Goal: Task Accomplishment & Management: Manage account settings

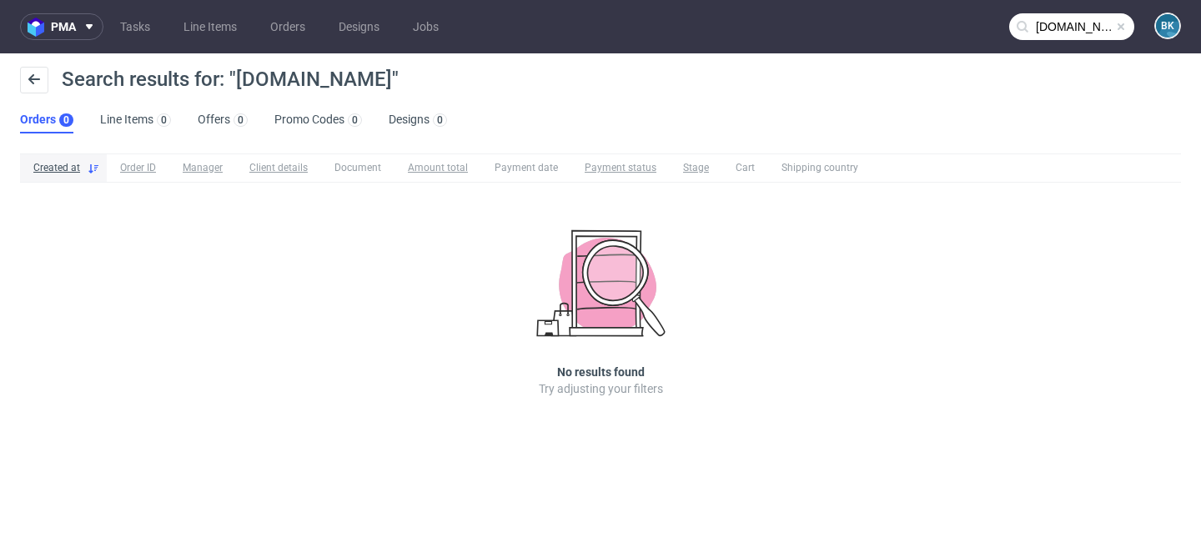
click at [1120, 22] on span at bounding box center [1120, 26] width 13 height 13
click at [1080, 22] on input "text" at bounding box center [1071, 26] width 125 height 27
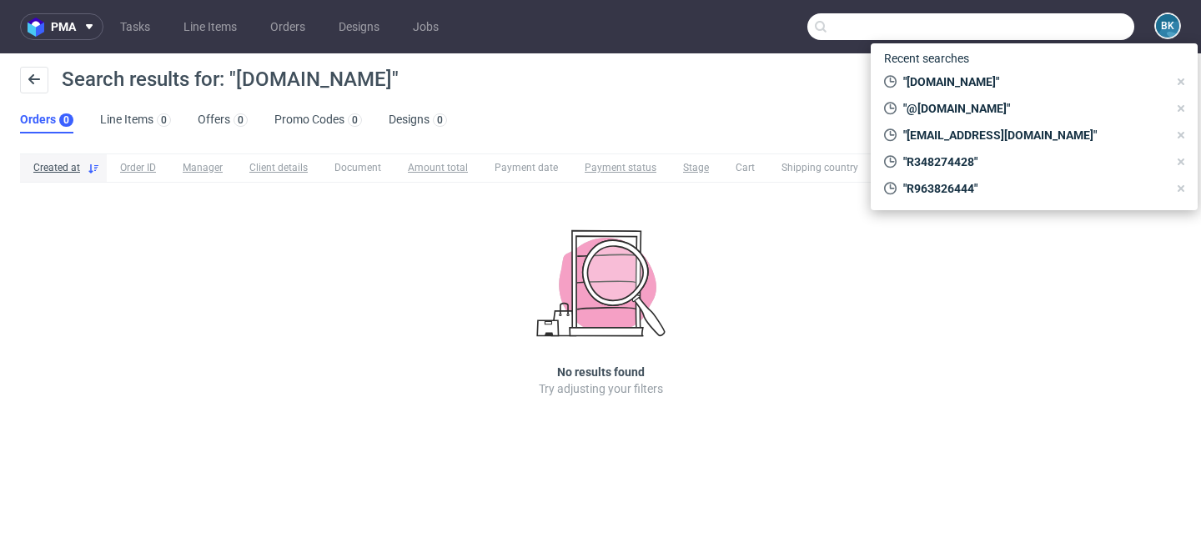
paste input "[EMAIL_ADDRESS][PERSON_NAME][DOMAIN_NAME]"
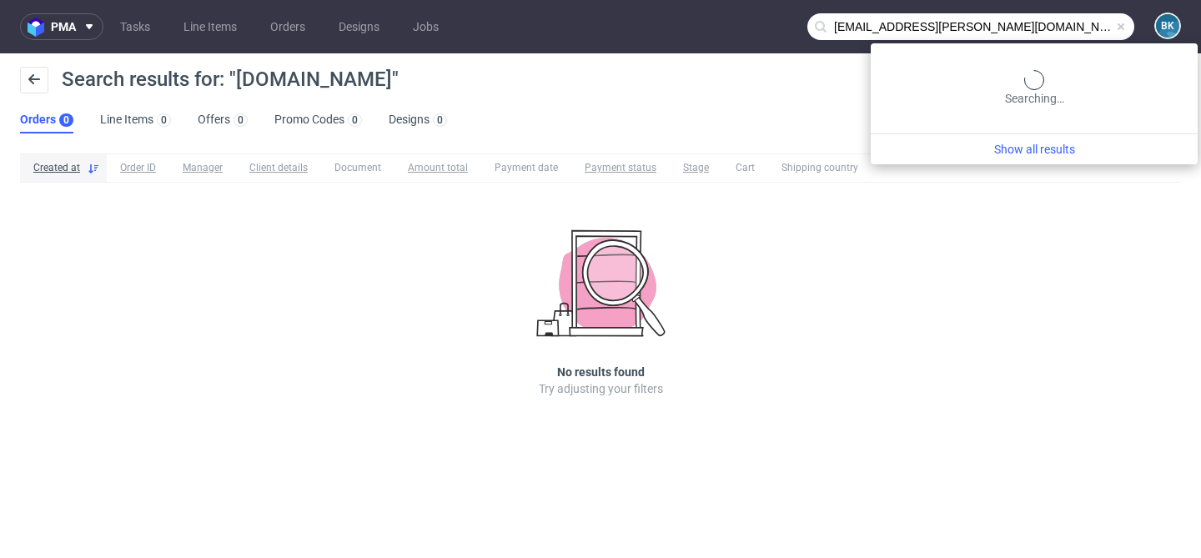
type input "[EMAIL_ADDRESS][PERSON_NAME][DOMAIN_NAME]"
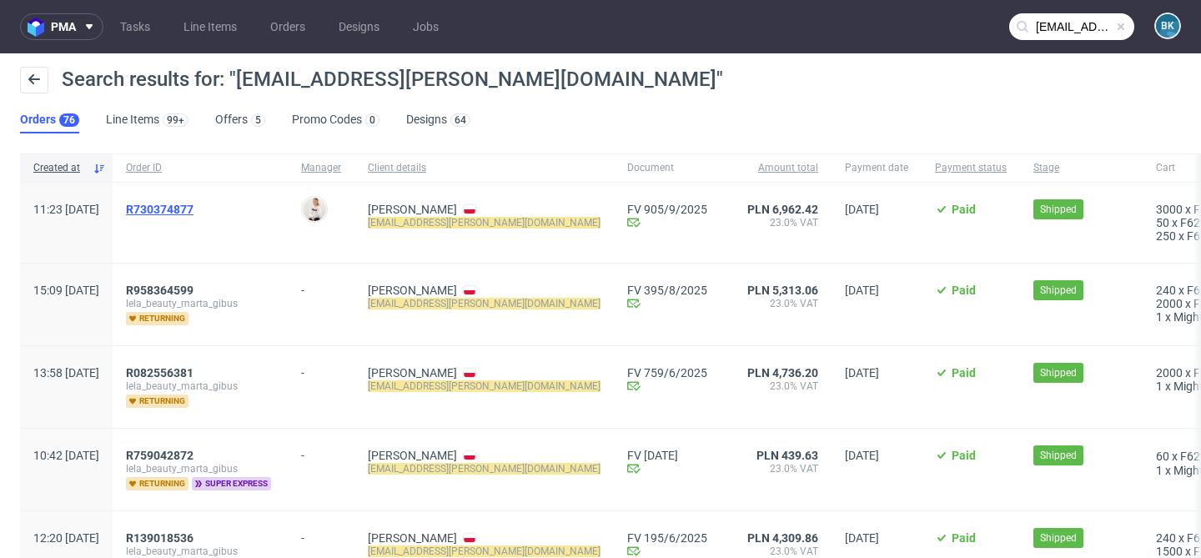
click at [193, 207] on span "R730374877" at bounding box center [160, 209] width 68 height 13
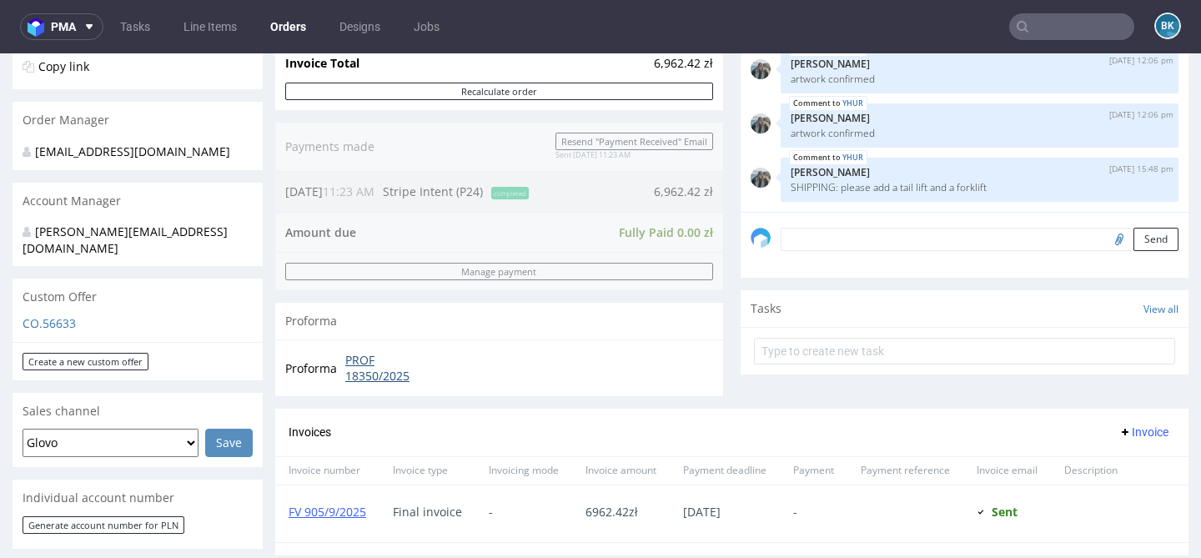
scroll to position [394, 0]
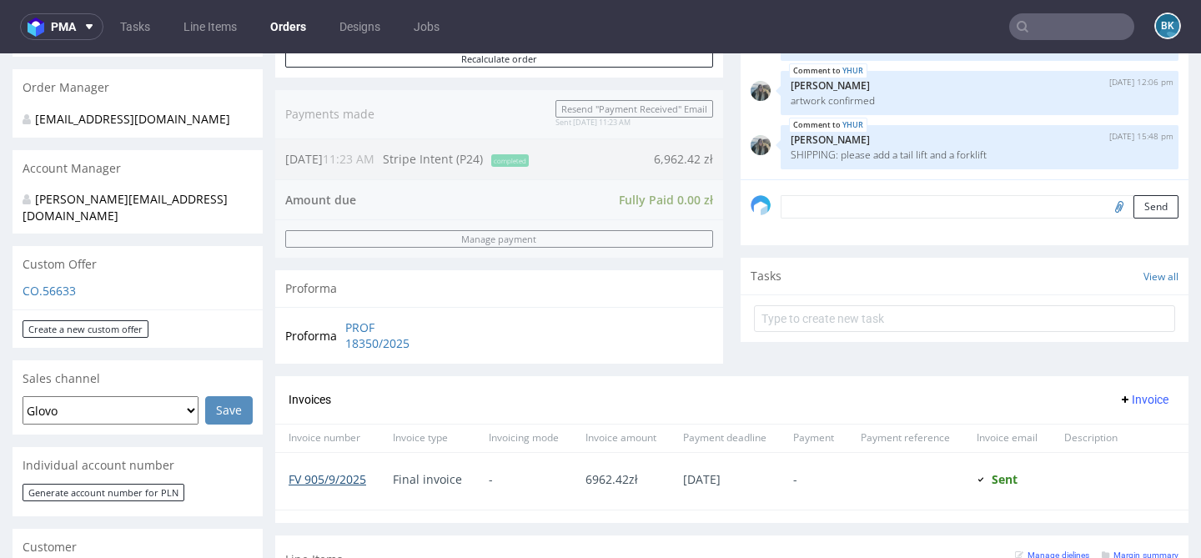
click at [335, 478] on link "FV 905/9/2025" at bounding box center [328, 479] width 78 height 16
click at [65, 27] on span "pma" at bounding box center [63, 27] width 25 height 12
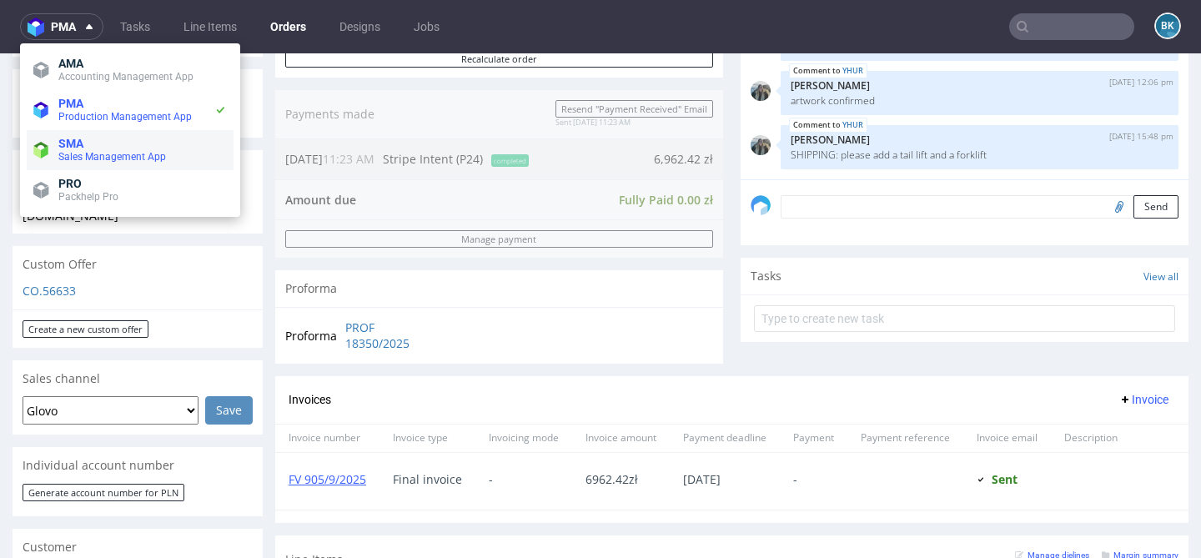
click at [83, 154] on span "Sales Management App" at bounding box center [112, 157] width 108 height 12
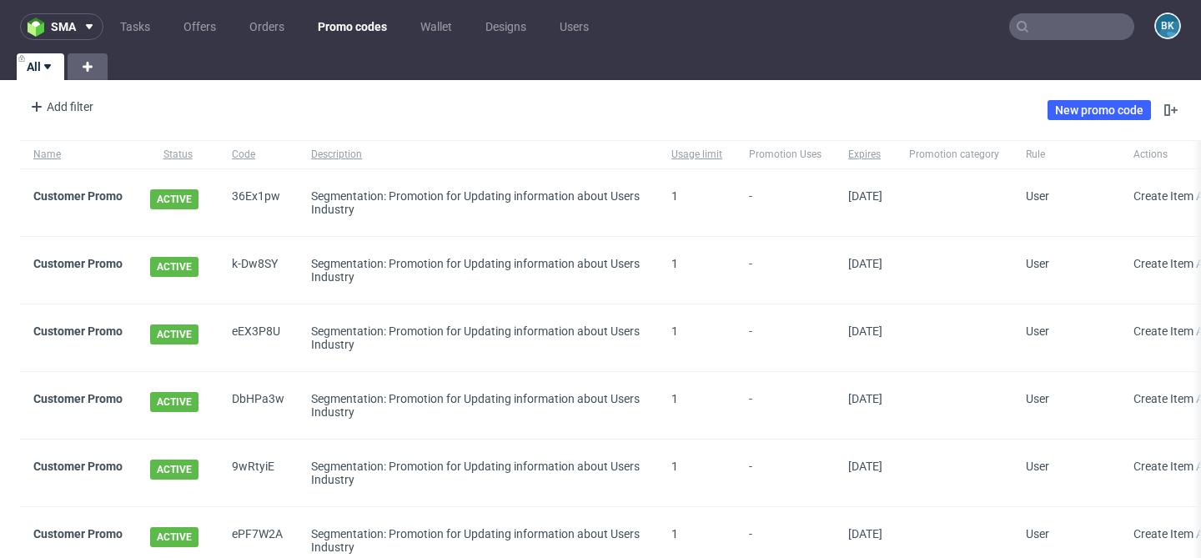
click at [805, 101] on div "Add filter Hide filters Clear all New promo code" at bounding box center [600, 110] width 1201 height 47
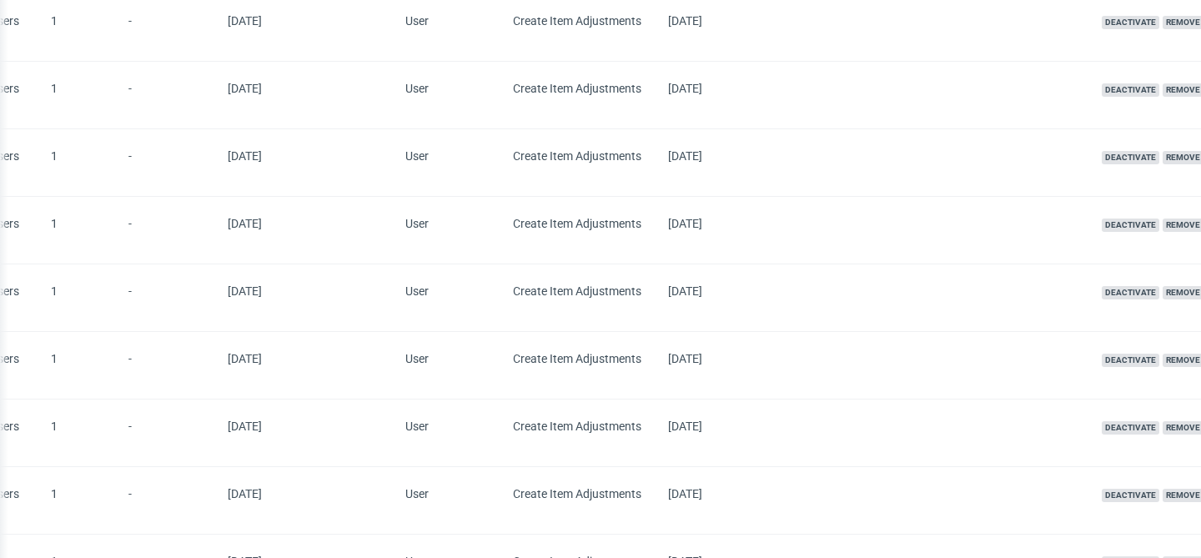
scroll to position [1685, 0]
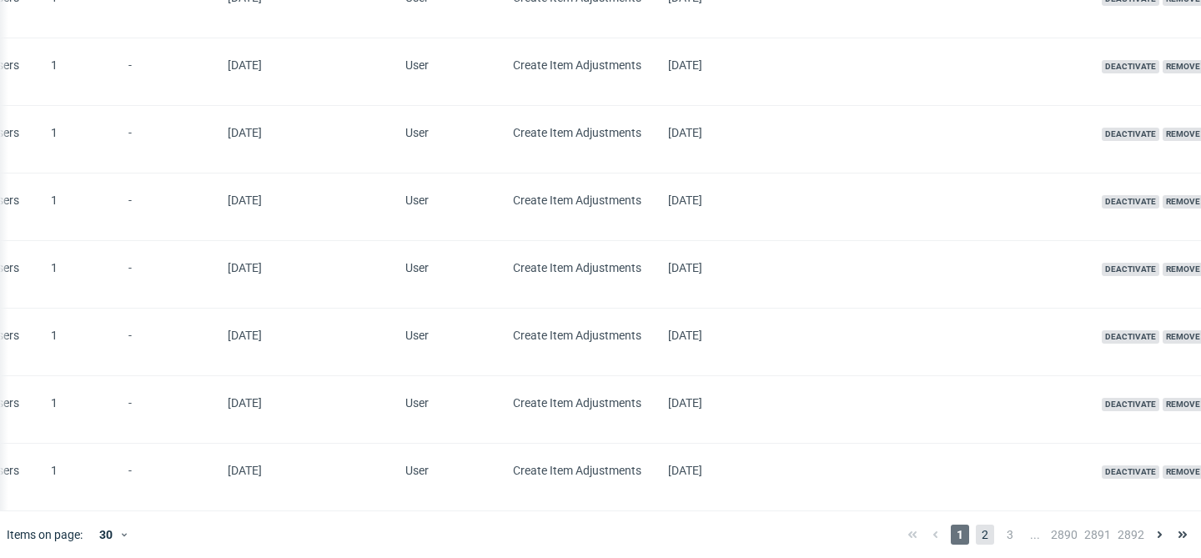
click at [976, 530] on span "2" at bounding box center [985, 535] width 18 height 20
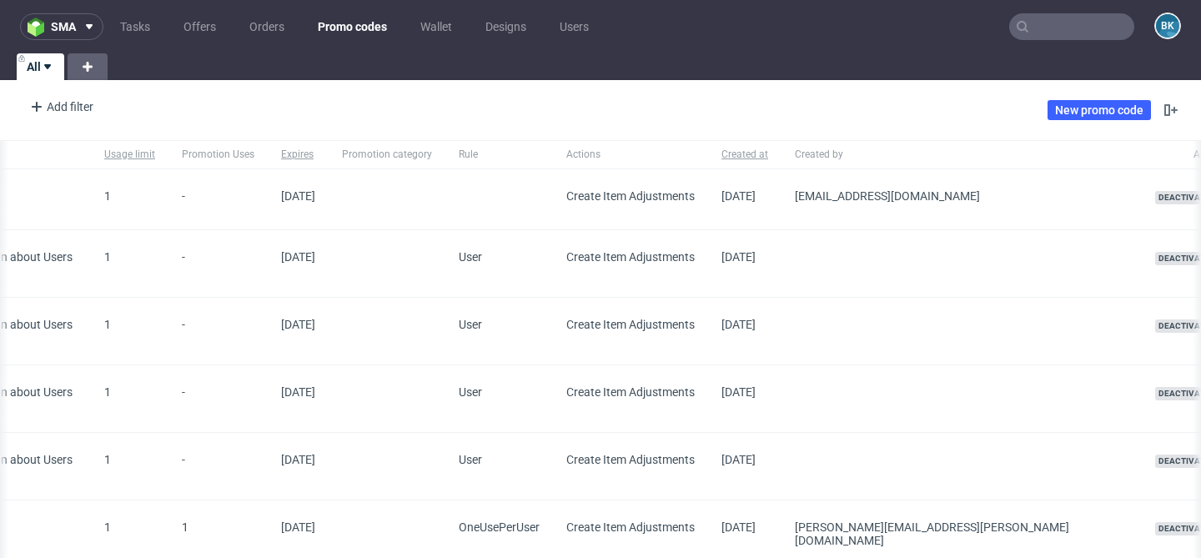
scroll to position [0, 665]
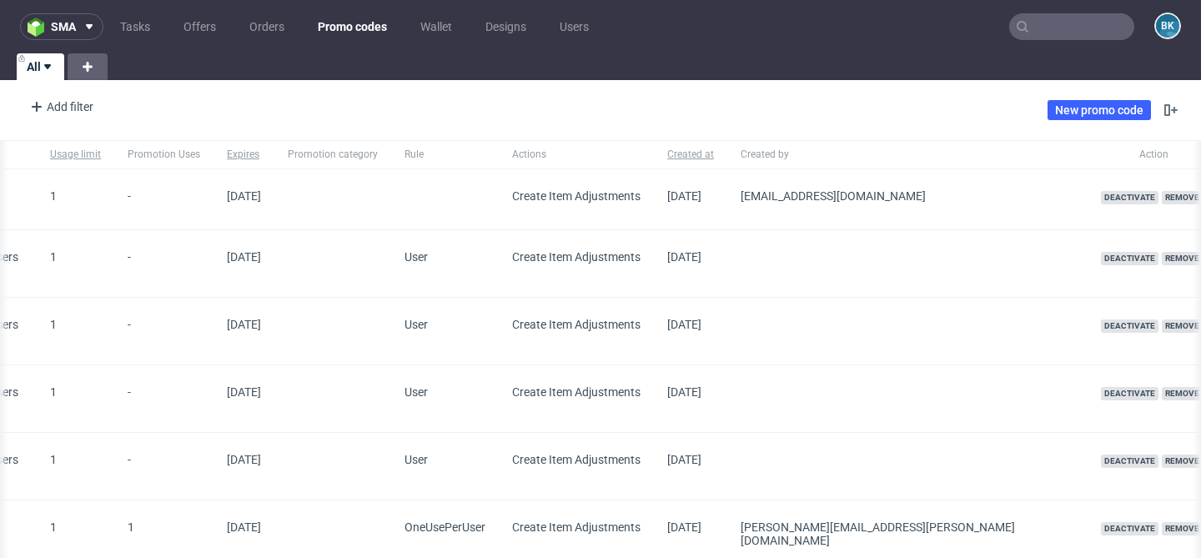
click at [1101, 198] on span "Deactivate" at bounding box center [1130, 197] width 58 height 13
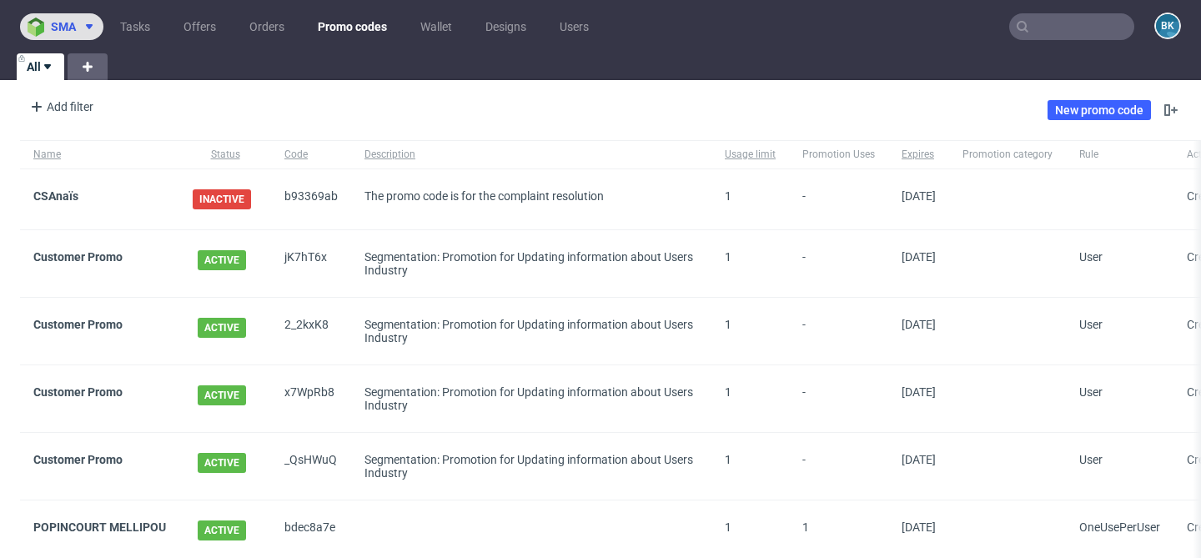
click at [83, 22] on icon at bounding box center [89, 26] width 13 height 13
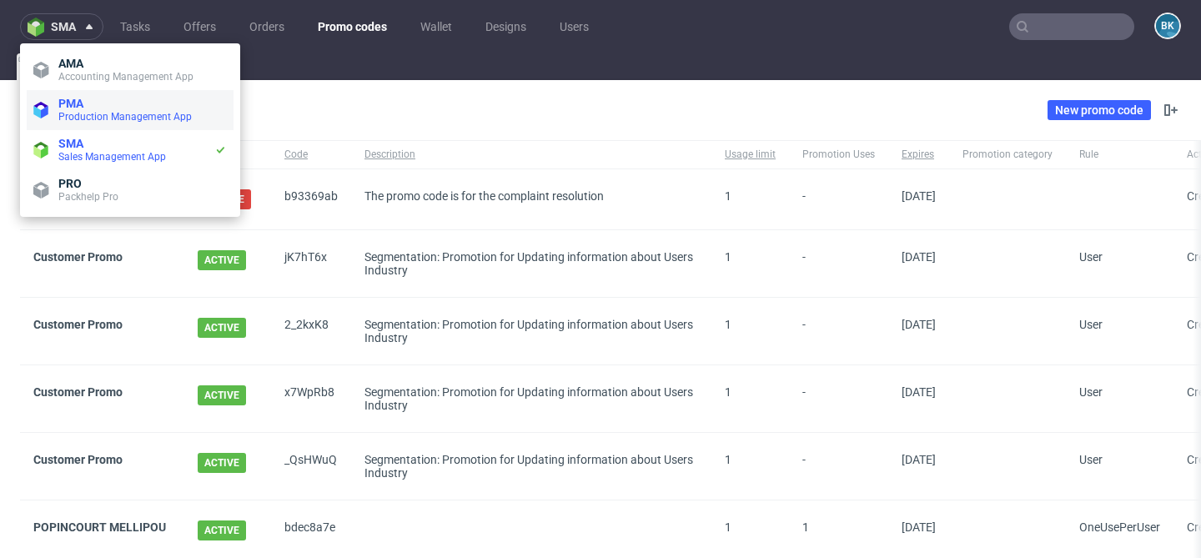
click at [108, 113] on span "Production Management App" at bounding box center [124, 117] width 133 height 12
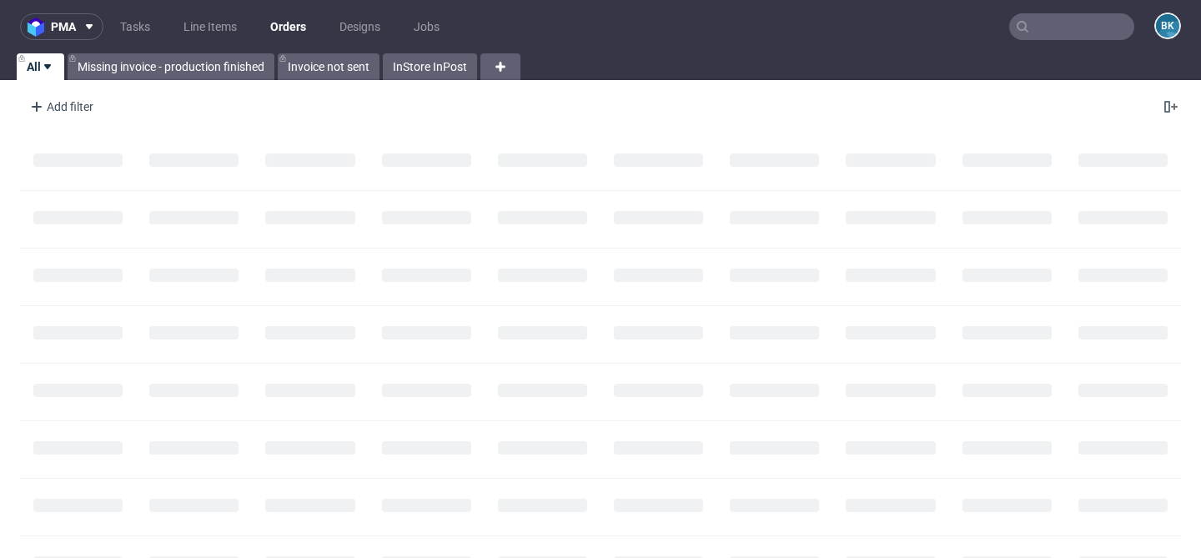
click at [1087, 26] on input "text" at bounding box center [1071, 26] width 125 height 27
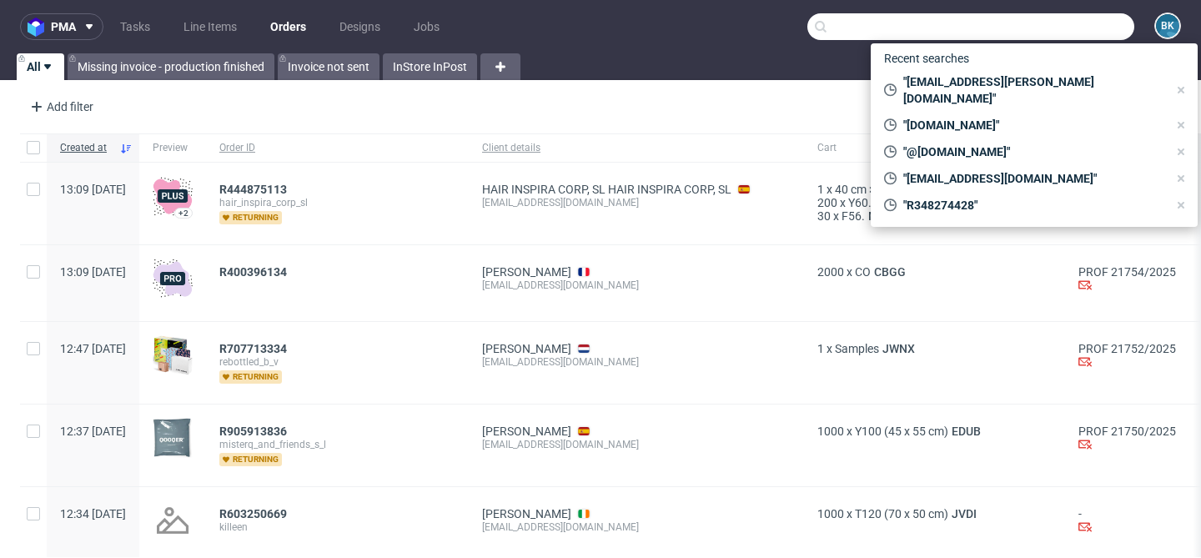
paste input "R997163436"
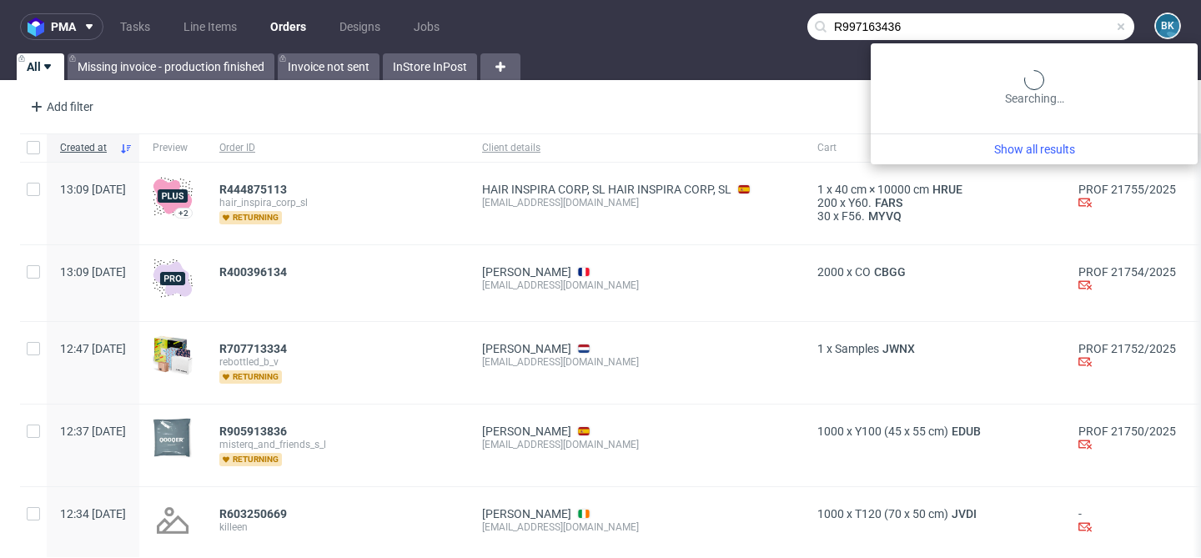
type input "R997163436"
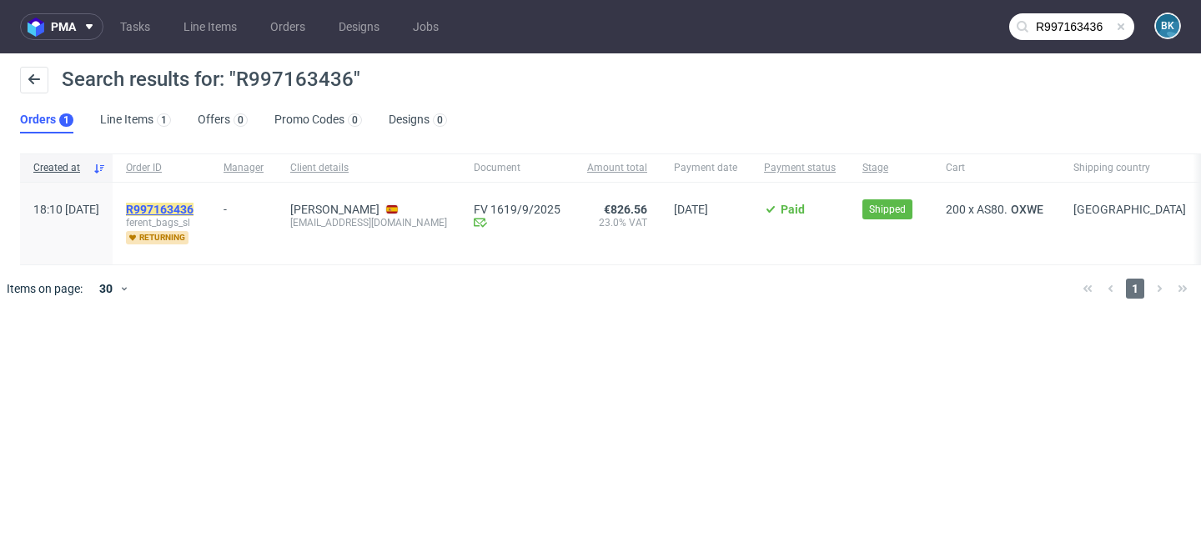
click at [193, 208] on mark "R997163436" at bounding box center [160, 209] width 68 height 13
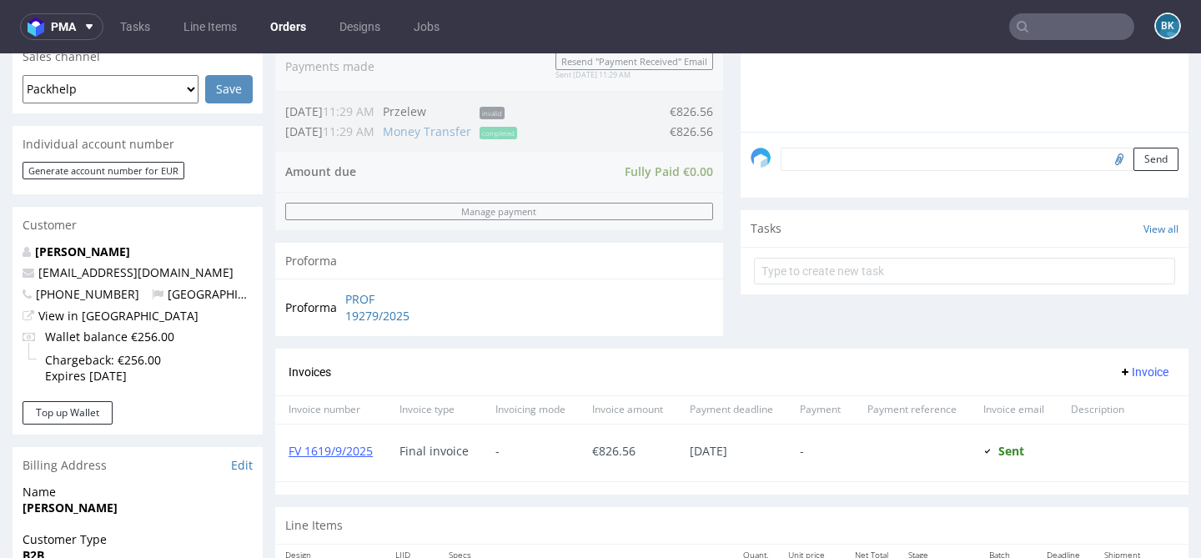
scroll to position [421, 0]
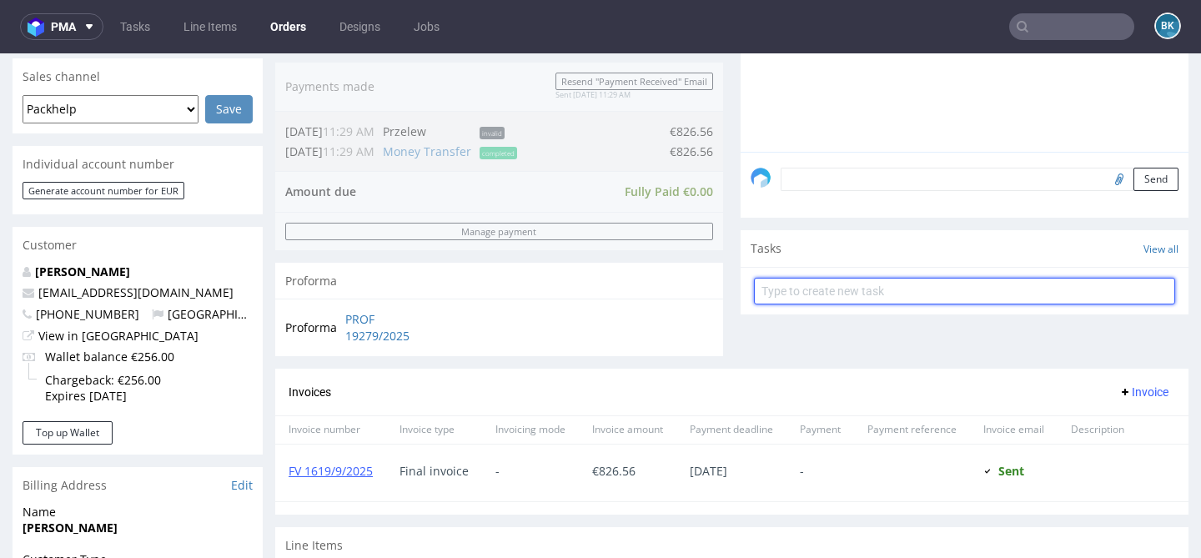
click at [831, 304] on input "text" at bounding box center [964, 291] width 421 height 27
type input "Partial refund"
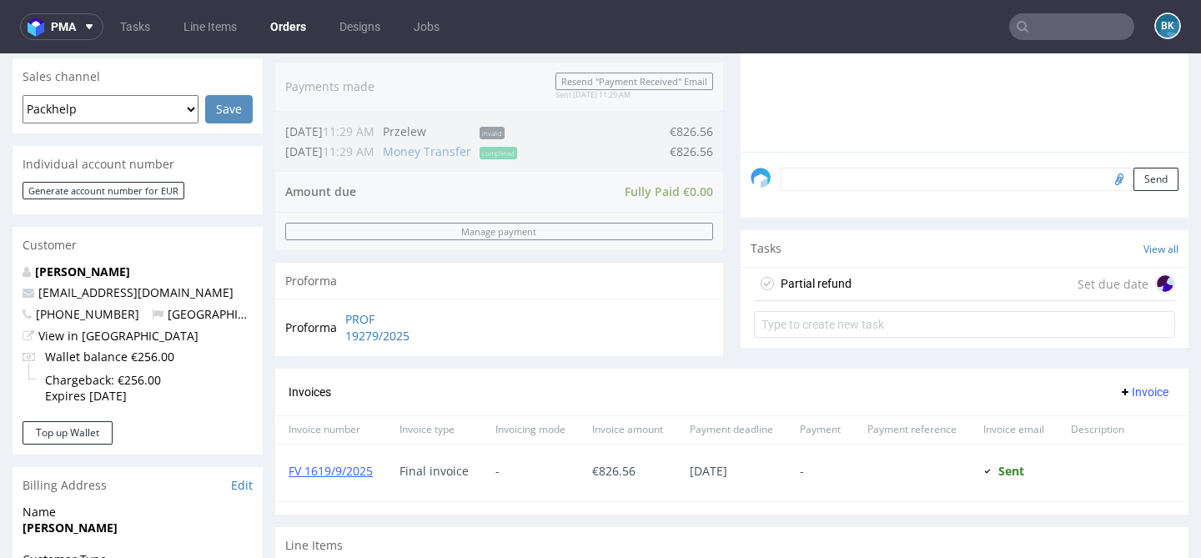
click at [855, 301] on div "Partial refund Set due date" at bounding box center [964, 284] width 421 height 33
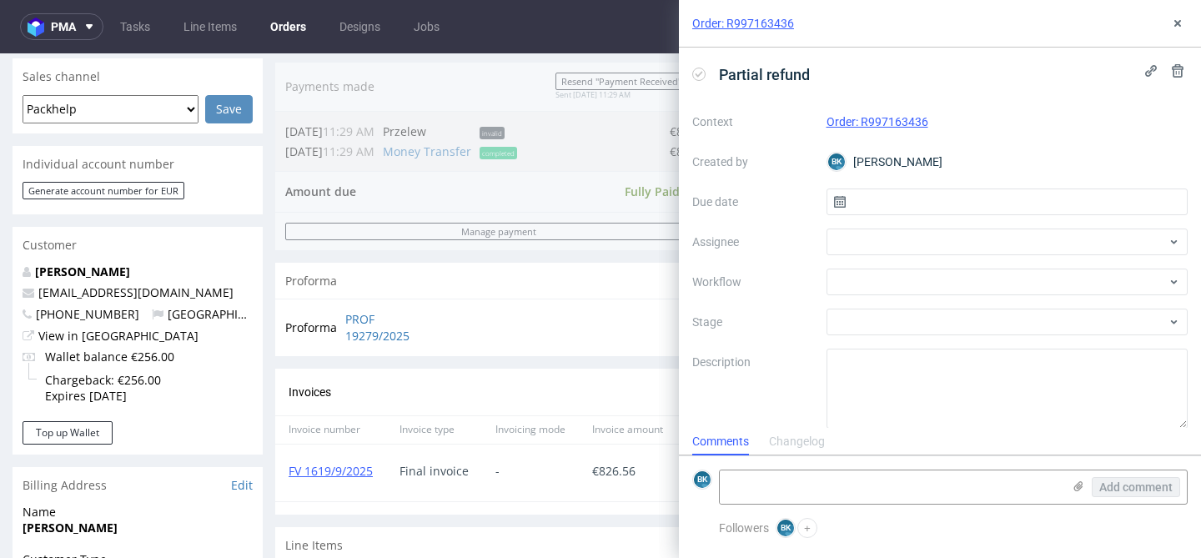
scroll to position [13, 0]
click at [882, 207] on input "text" at bounding box center [1007, 201] width 362 height 27
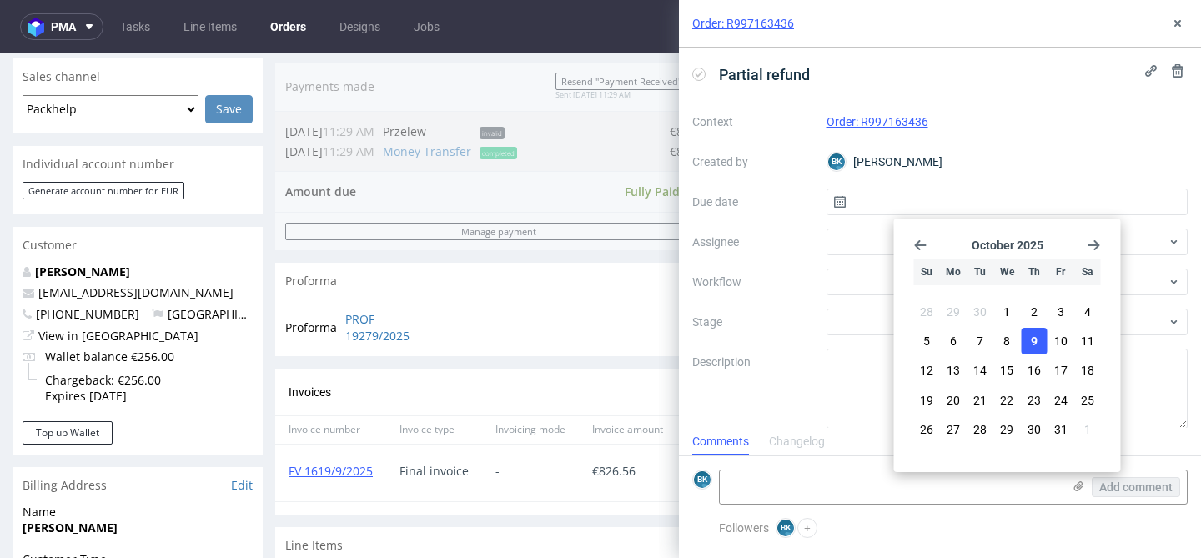
click at [1029, 345] on button "9" at bounding box center [1034, 341] width 26 height 27
type input "[DATE]"
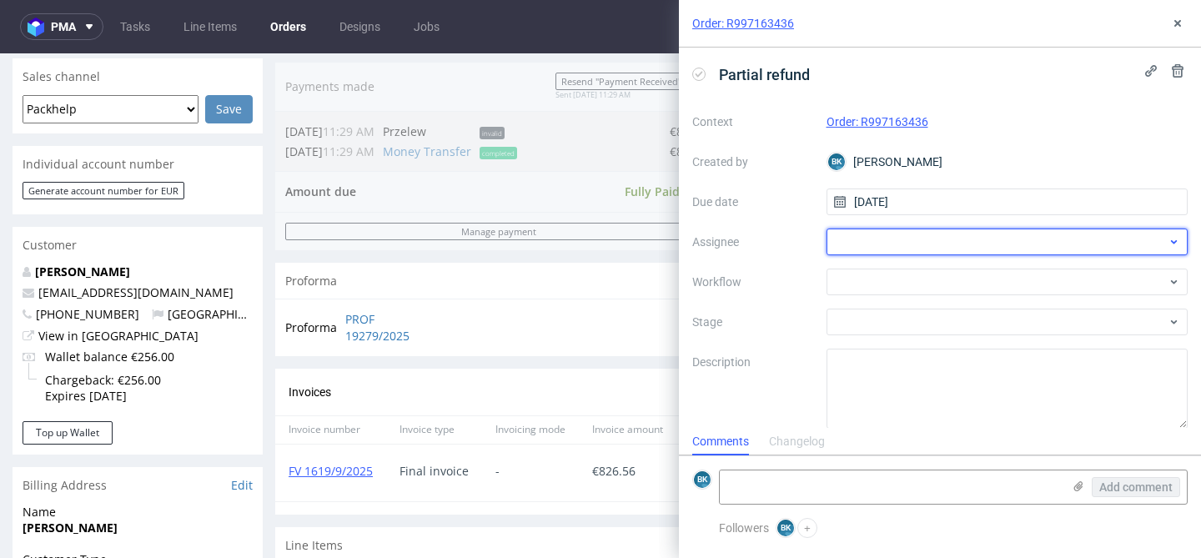
click at [896, 245] on div at bounding box center [1007, 241] width 362 height 27
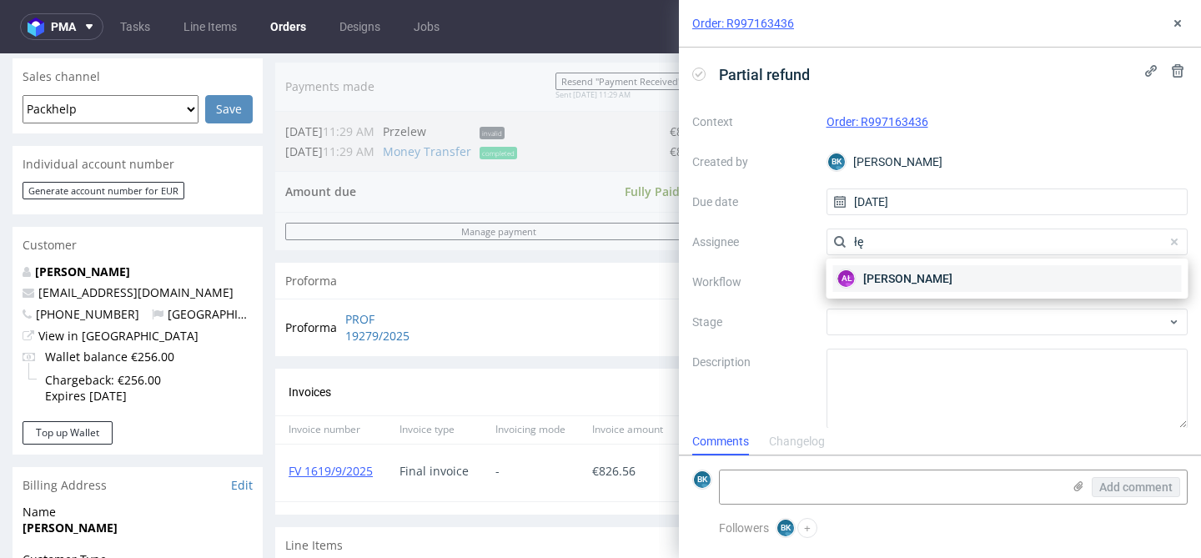
type input "łę"
click at [896, 278] on span "[PERSON_NAME]" at bounding box center [907, 278] width 89 height 17
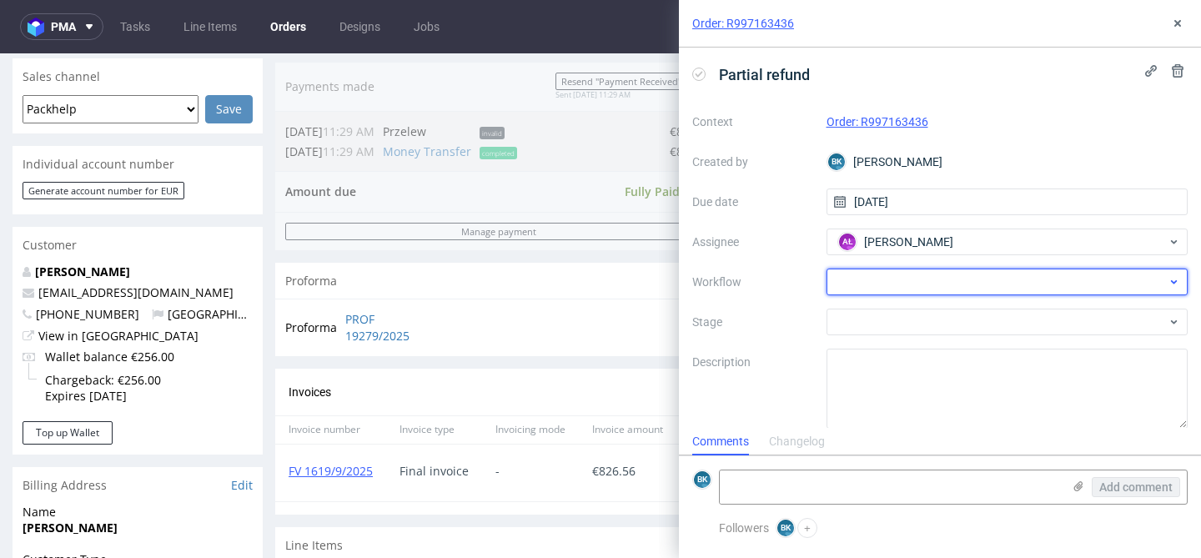
click at [884, 279] on div at bounding box center [1007, 282] width 362 height 27
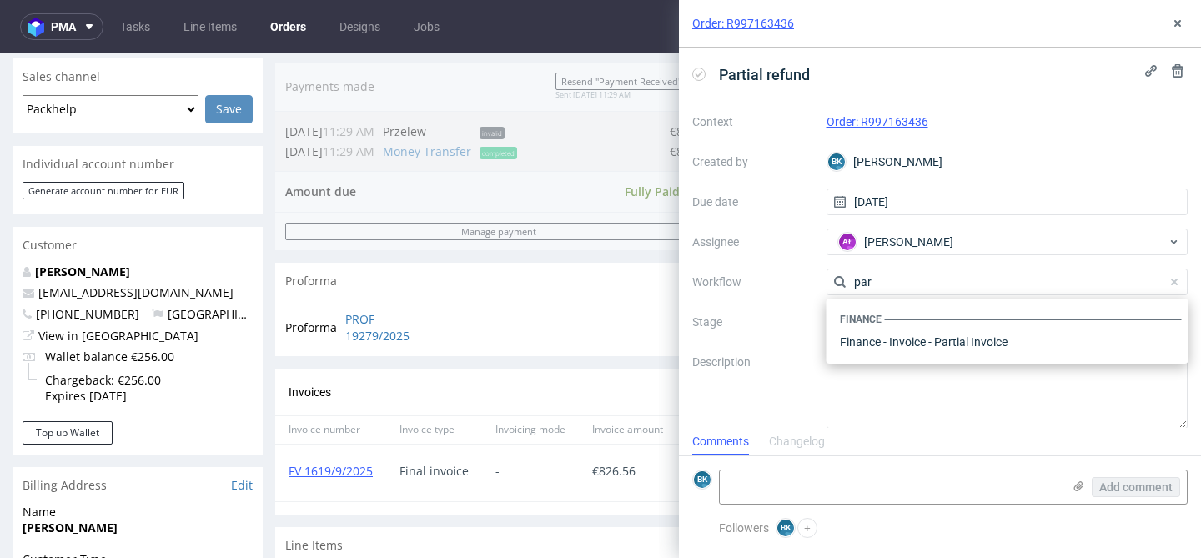
scroll to position [0, 0]
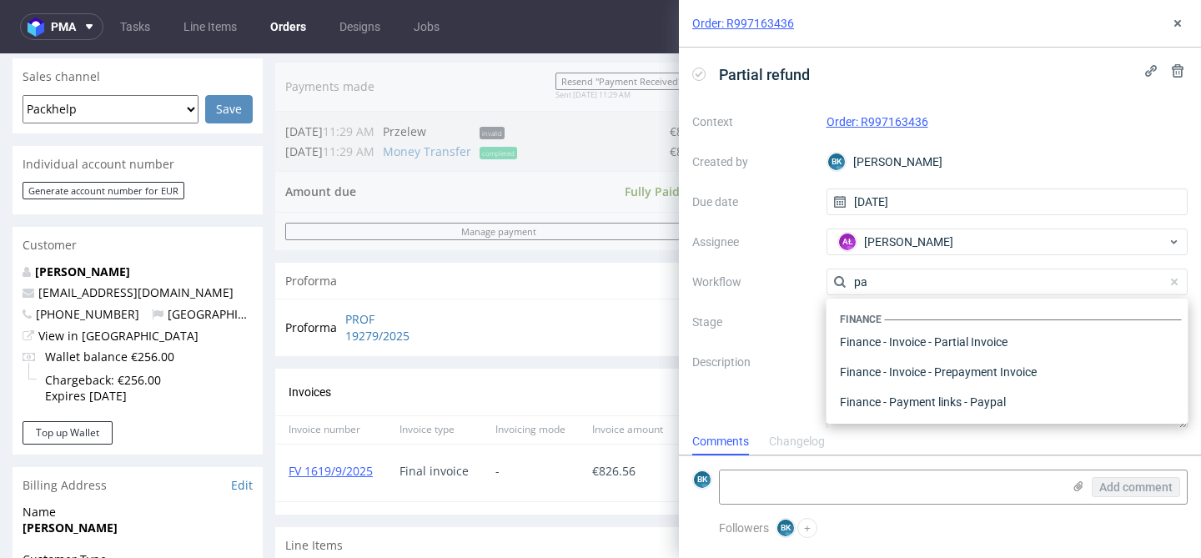
type input "p"
type input "refund"
click at [932, 337] on div "Finance - Refunds - Money transfer" at bounding box center [1007, 342] width 349 height 30
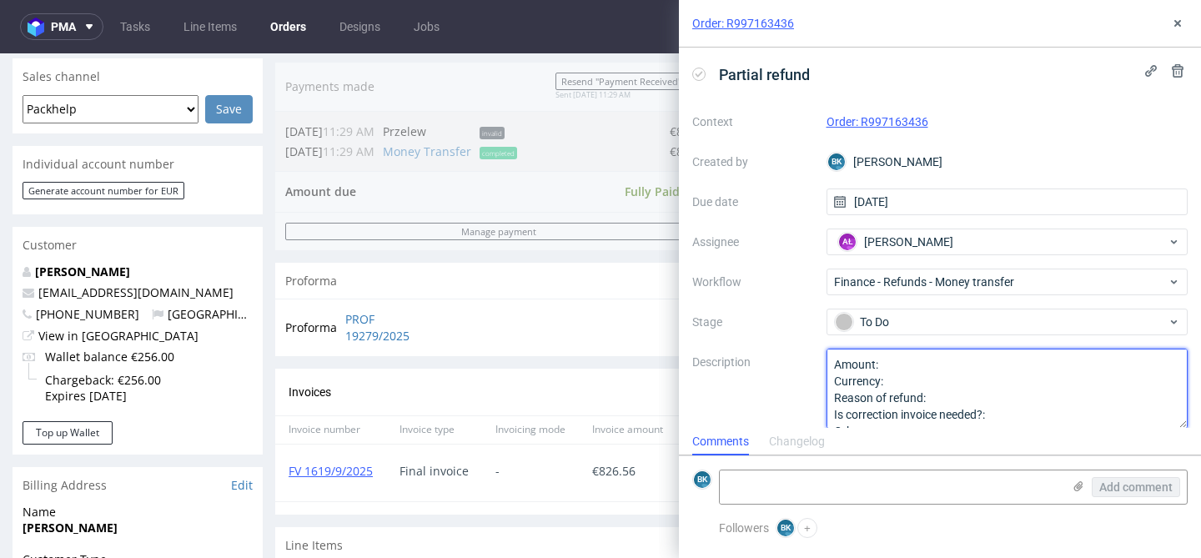
click at [901, 365] on textarea "Amount: Currency: Reason of refund: Is correction invoice needed?: Other:" at bounding box center [1007, 389] width 362 height 80
type textarea "Amount: The amount for Currency: Reason of refund: Is correction invoice needed…"
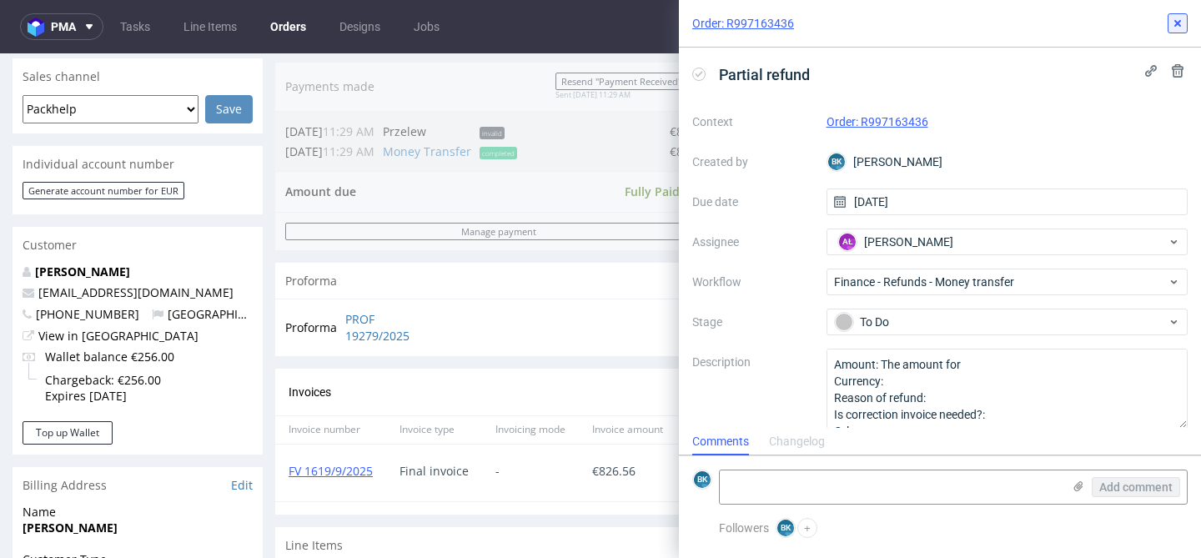
click at [1177, 21] on icon at bounding box center [1177, 23] width 13 height 13
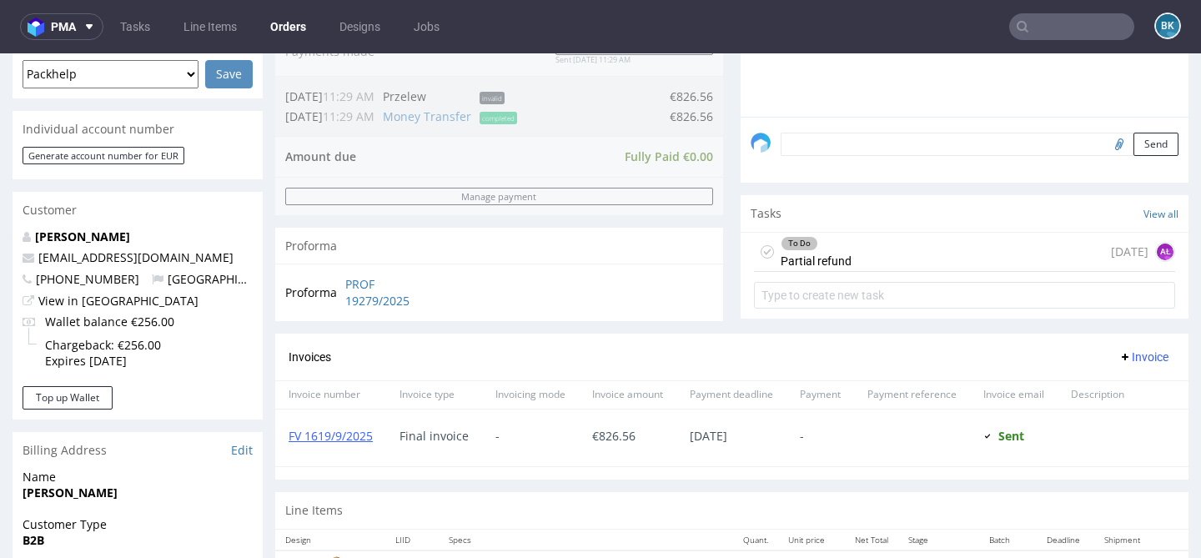
scroll to position [436, 0]
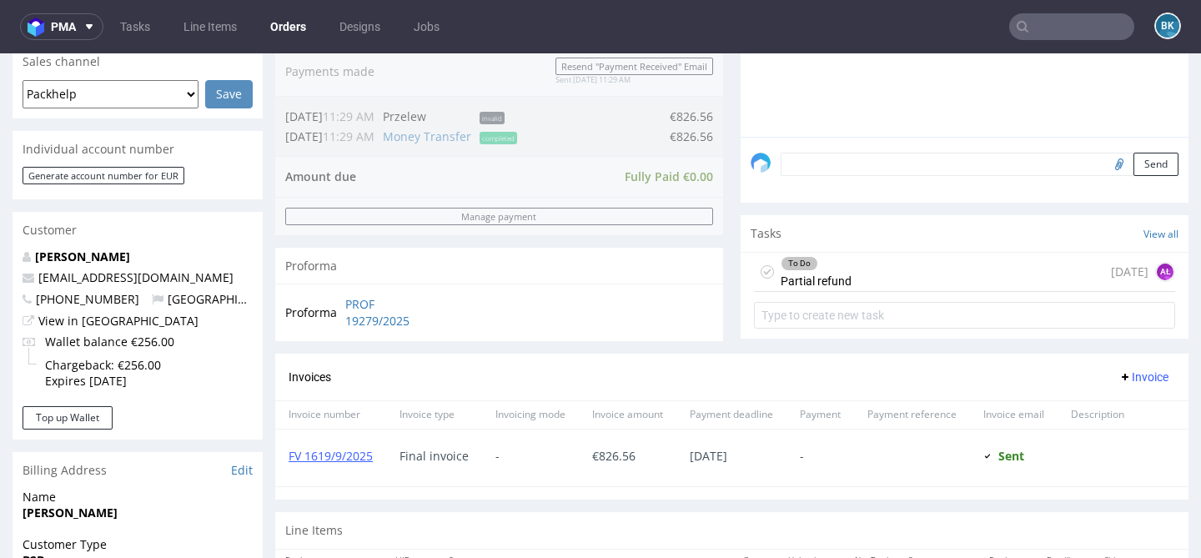
click at [864, 292] on div "To Do Partial refund [DATE] AŁ" at bounding box center [964, 272] width 421 height 39
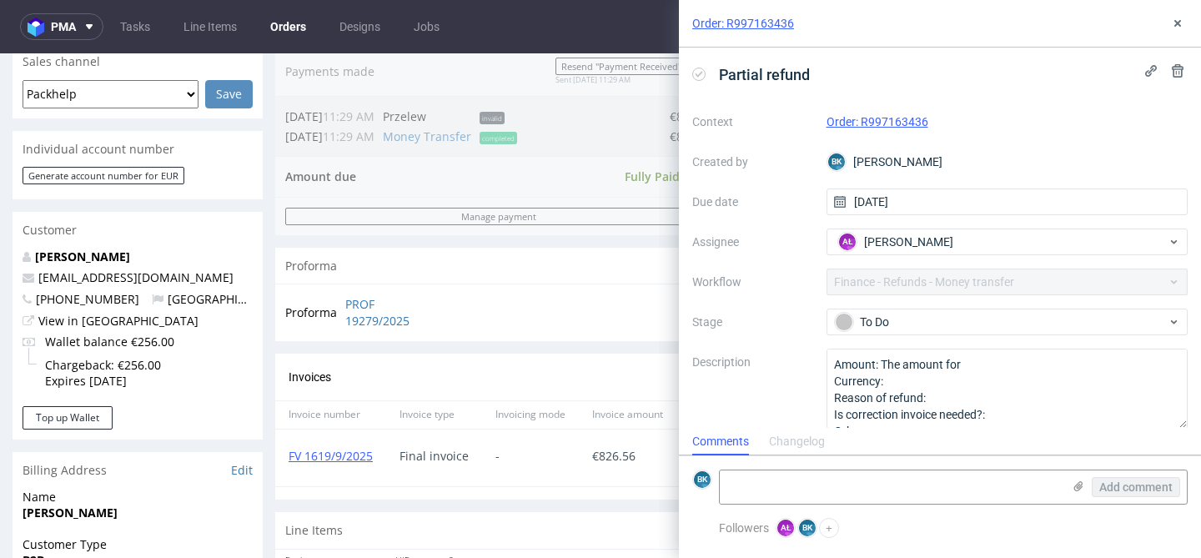
scroll to position [13, 0]
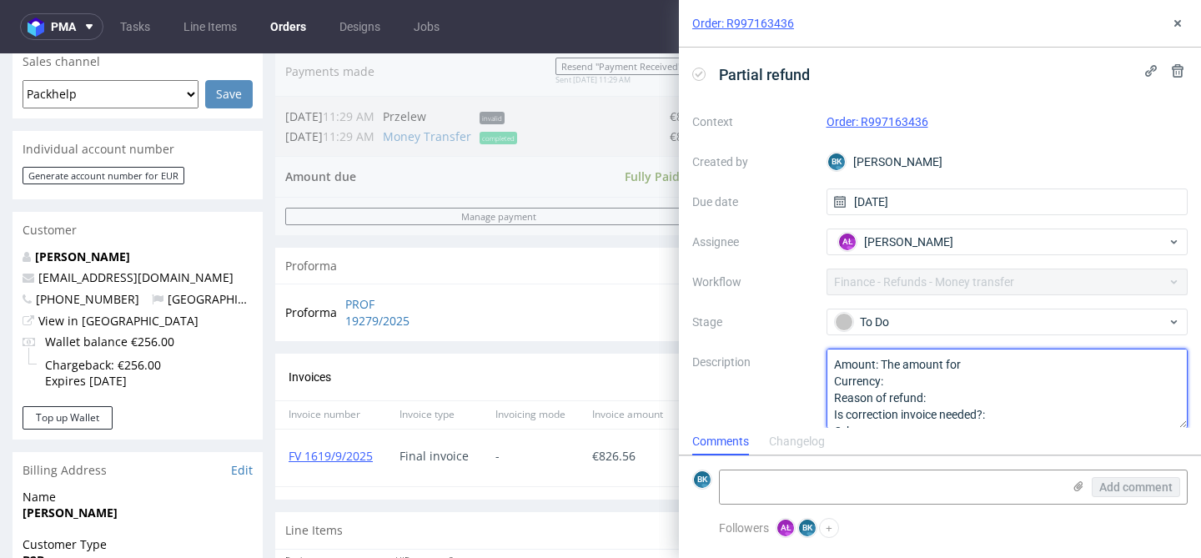
click at [992, 360] on textarea "Amount: The amount for Currency: Reason of refund: Is correction invoice needed…" at bounding box center [1007, 389] width 362 height 80
click at [891, 381] on textarea "Amount: The amount for 9 boxes Currency: Reason of refund: Is correction invoic…" at bounding box center [1007, 389] width 362 height 80
click at [936, 384] on textarea "Amount: The amount for 9 boxes Currency: Reason of refund: Is correction invoic…" at bounding box center [1007, 389] width 362 height 80
click at [961, 384] on textarea "Amount: The amount for 9 boxes Currency: Reason of refund: Is correction invoic…" at bounding box center [1007, 389] width 362 height 80
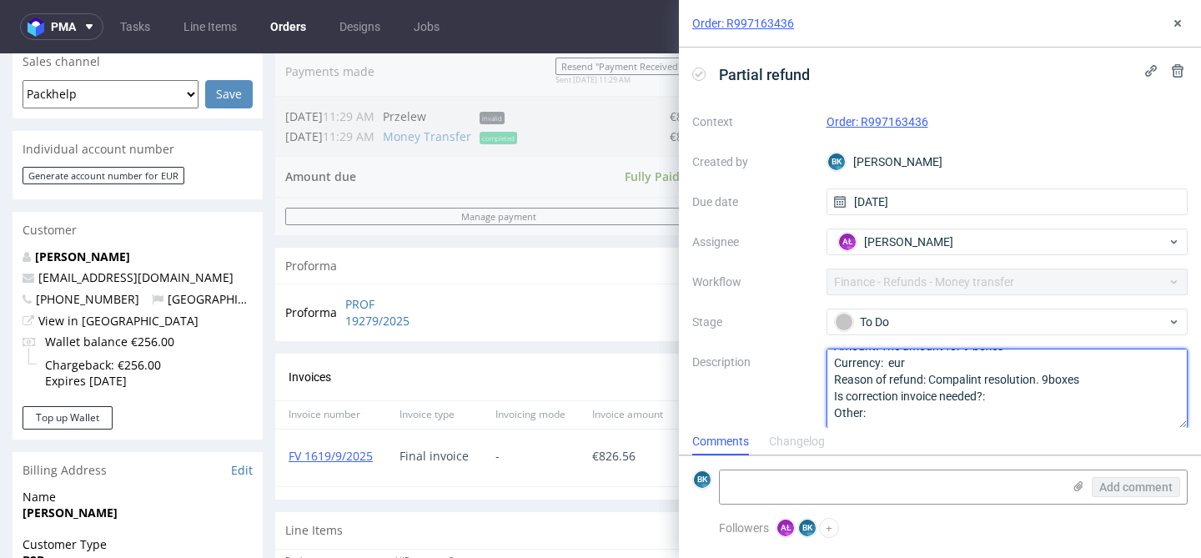
click at [0, 0] on lt-strong "la" at bounding box center [0, 0] width 0 height 0
click at [1087, 377] on textarea "Amount: The amount for 9 boxes Currency: Reason of refund: Is correction invoic…" at bounding box center [1007, 389] width 362 height 80
click at [1049, 379] on textarea "Amount: The amount for 9 boxes Currency: eur Reason of refund: Complaint resolu…" at bounding box center [1007, 389] width 362 height 80
click at [1101, 375] on textarea "Amount: The amount for 9 boxes Currency: eur Reason of refund: Complaint resolu…" at bounding box center [1007, 389] width 362 height 80
click at [1000, 395] on textarea "Amount: The amount for 9 boxes Currency: eur Reason of refund: Complaint resolu…" at bounding box center [1007, 389] width 362 height 80
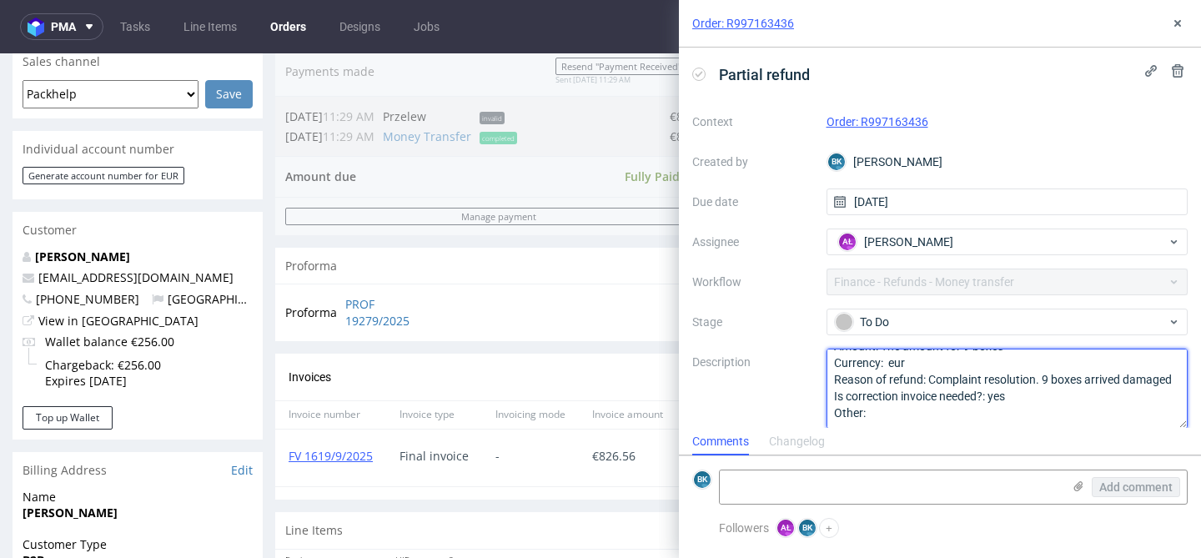
type textarea "Amount: The amount for 9 boxes Currency: eur Reason of refund: Complaint resolu…"
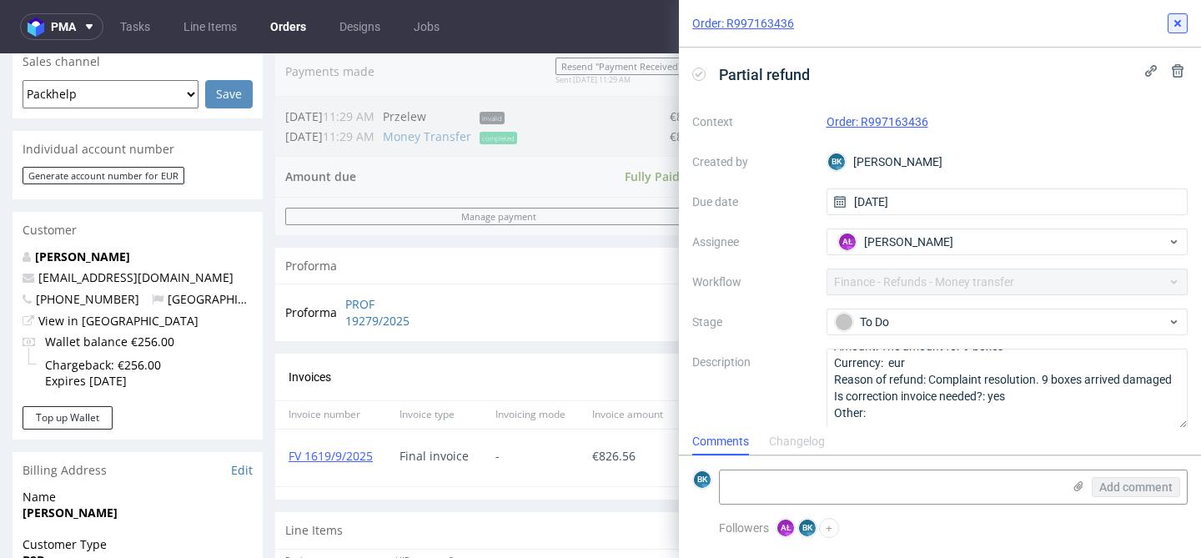
click at [1181, 26] on icon at bounding box center [1177, 23] width 13 height 13
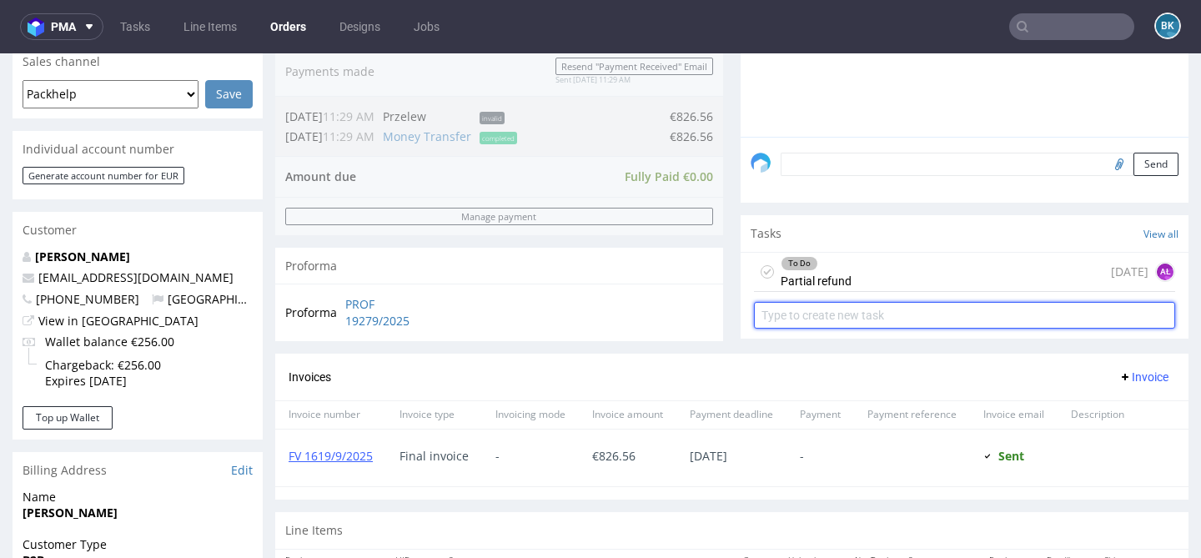
click at [887, 329] on input "text" at bounding box center [964, 315] width 421 height 27
type input "invoice correction"
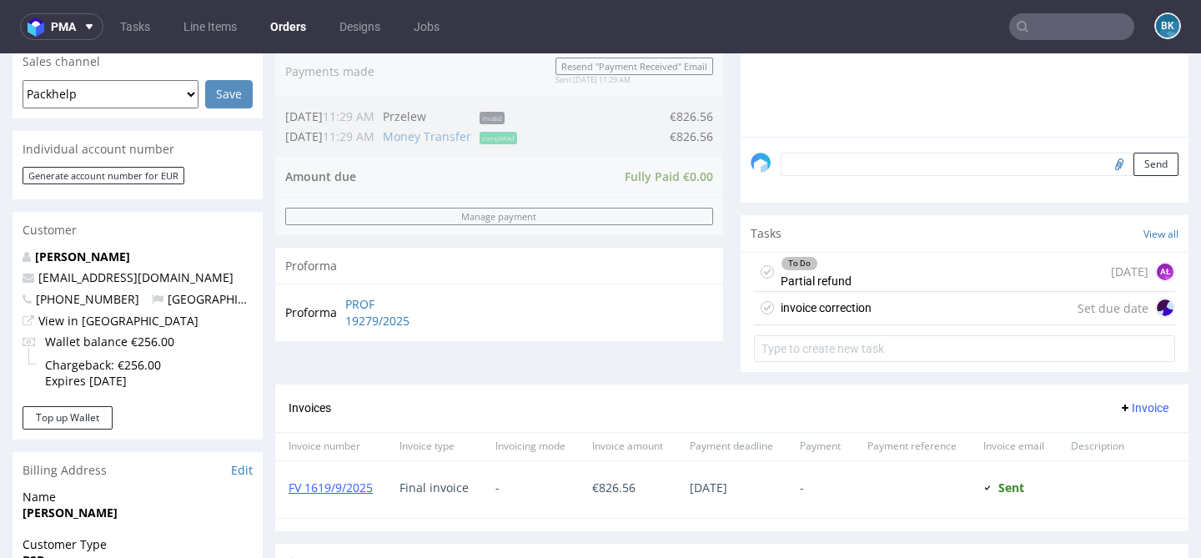
click at [931, 325] on div "invoice correction Set due date" at bounding box center [964, 308] width 421 height 33
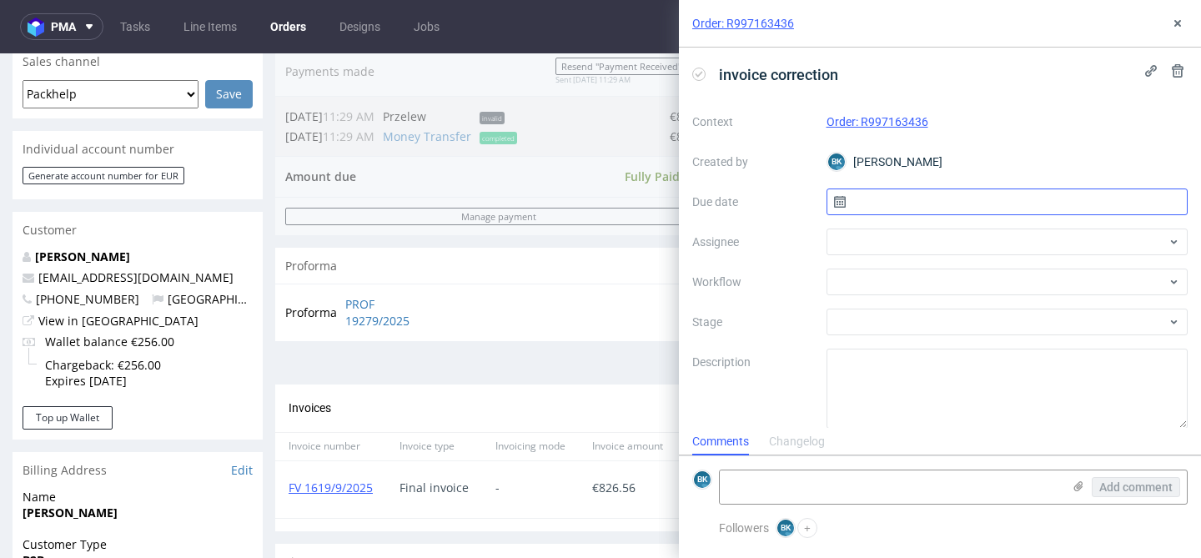
scroll to position [13, 0]
click at [910, 198] on input "text" at bounding box center [1007, 201] width 362 height 27
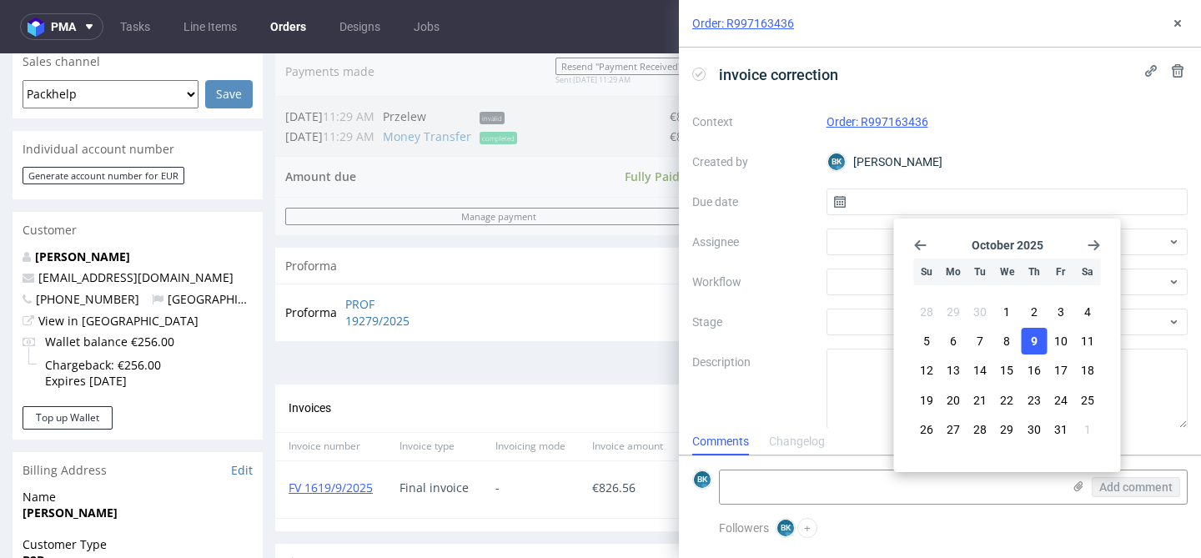
click at [1034, 341] on span "9" at bounding box center [1034, 341] width 7 height 17
type input "[DATE]"
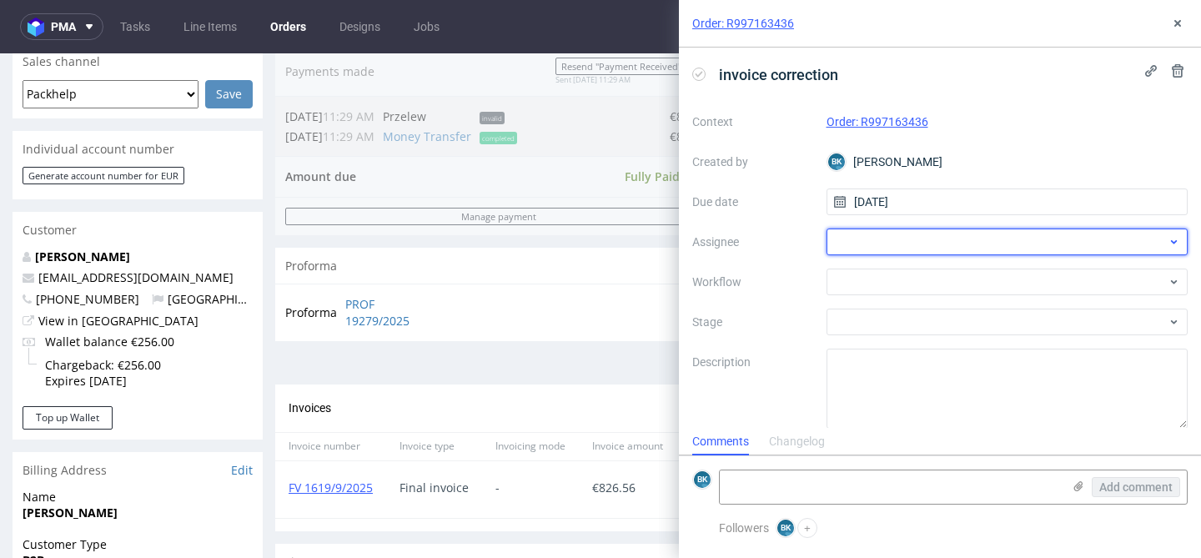
click at [907, 237] on div at bounding box center [1007, 241] width 362 height 27
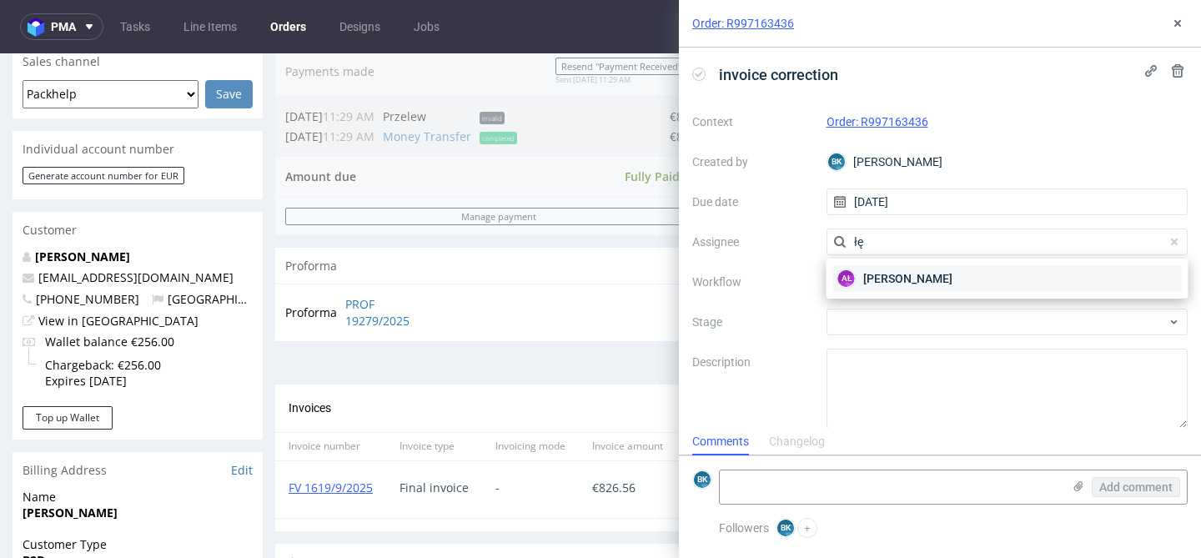
type input "łę"
click at [902, 281] on span "[PERSON_NAME]" at bounding box center [907, 278] width 89 height 17
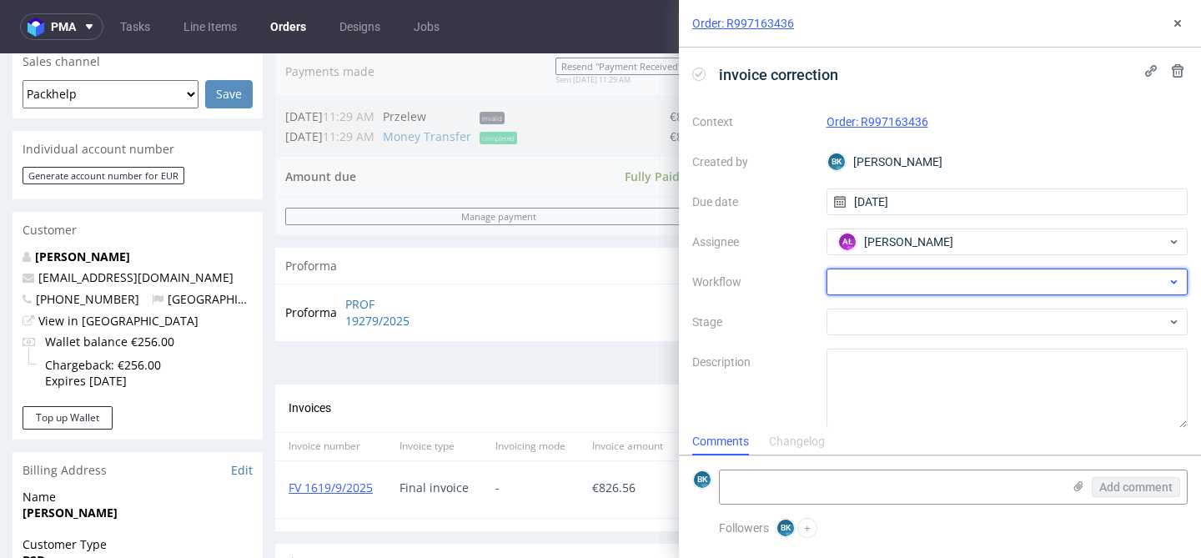
click at [892, 282] on div at bounding box center [1007, 282] width 362 height 27
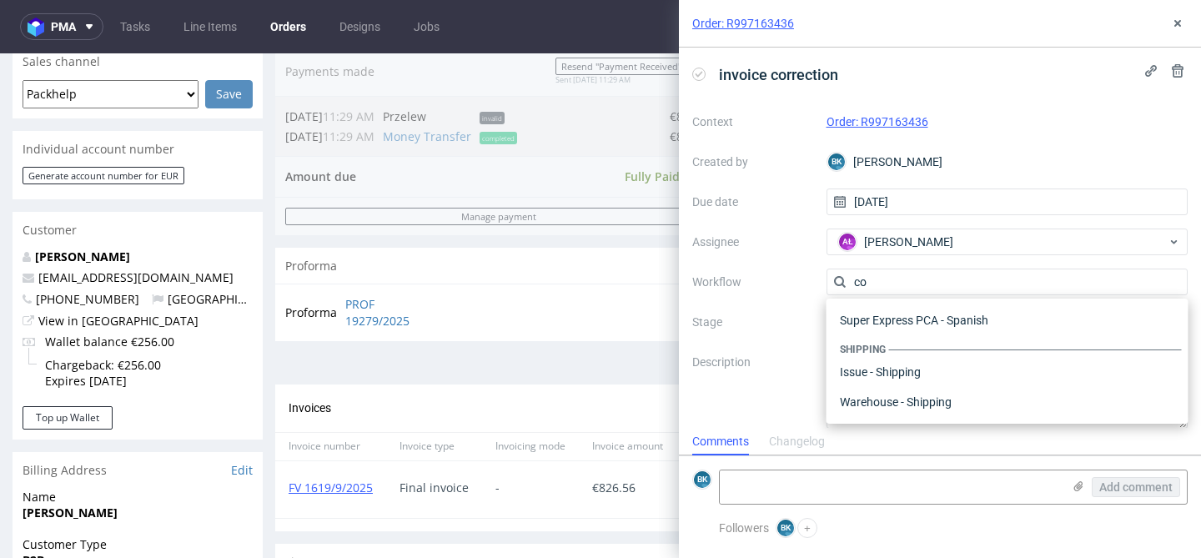
scroll to position [0, 0]
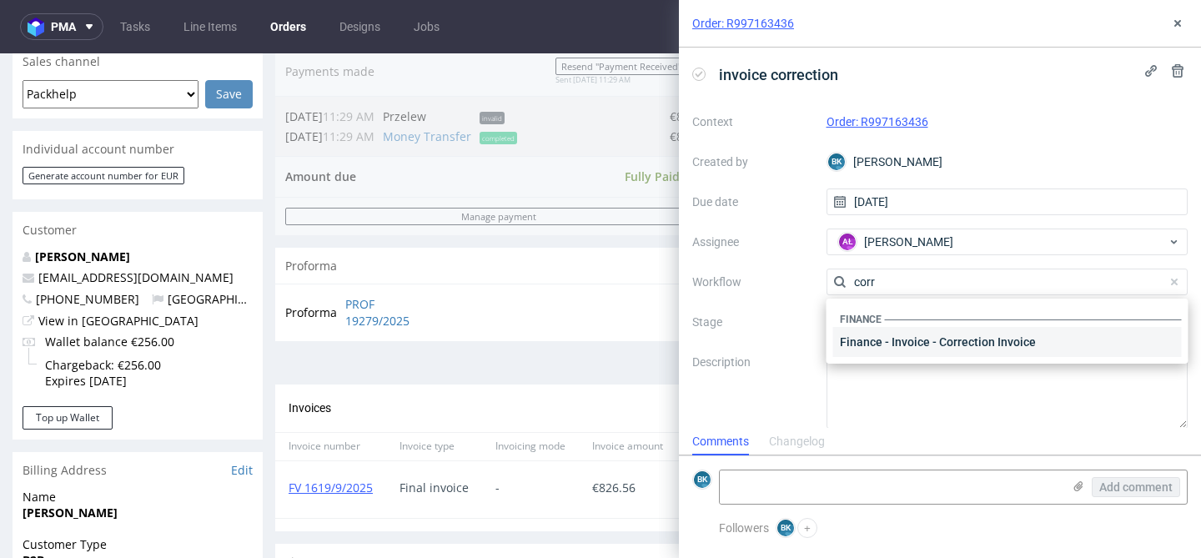
type input "corr"
click at [919, 334] on div "Finance - Invoice - Correction Invoice" at bounding box center [1007, 342] width 349 height 30
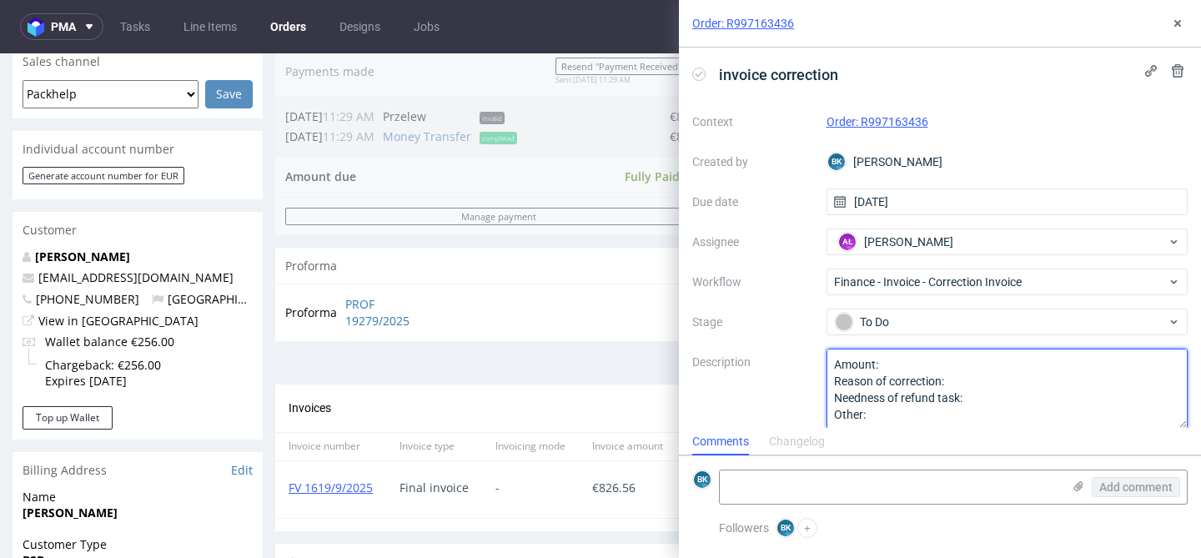
click at [911, 361] on textarea "Amount: Reason of correction: Needness of refund task: Other:" at bounding box center [1007, 389] width 362 height 80
click at [1001, 379] on textarea "Amount: Reason of correction: Needness of refund task: Other:" at bounding box center [1007, 389] width 362 height 80
type textarea "Amount: the amount for 9 boxes Reason of correction: Needness of refund task: O…"
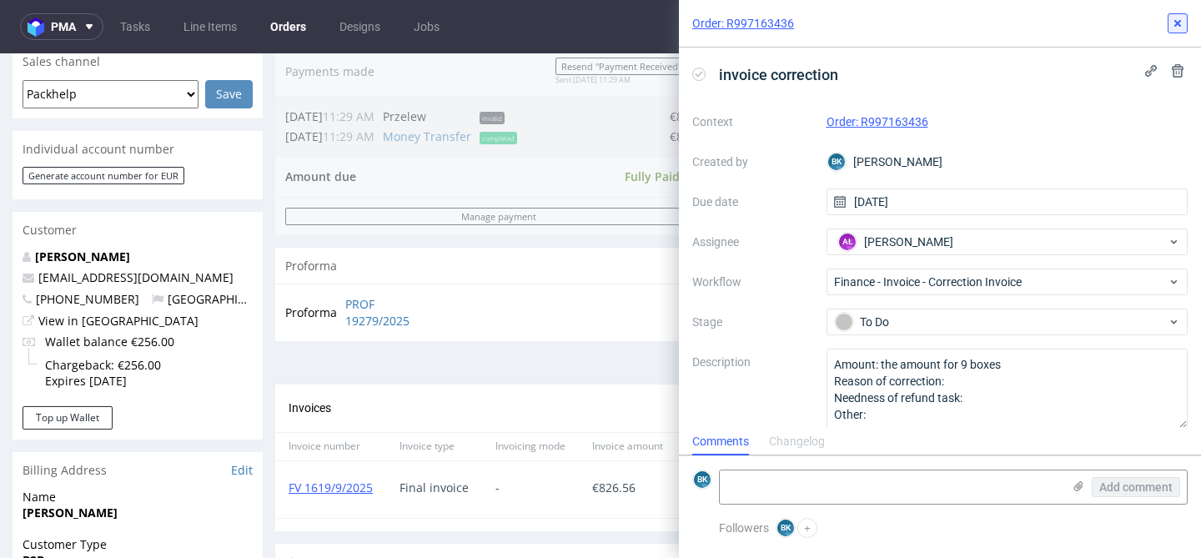
click at [1178, 18] on icon at bounding box center [1177, 23] width 13 height 13
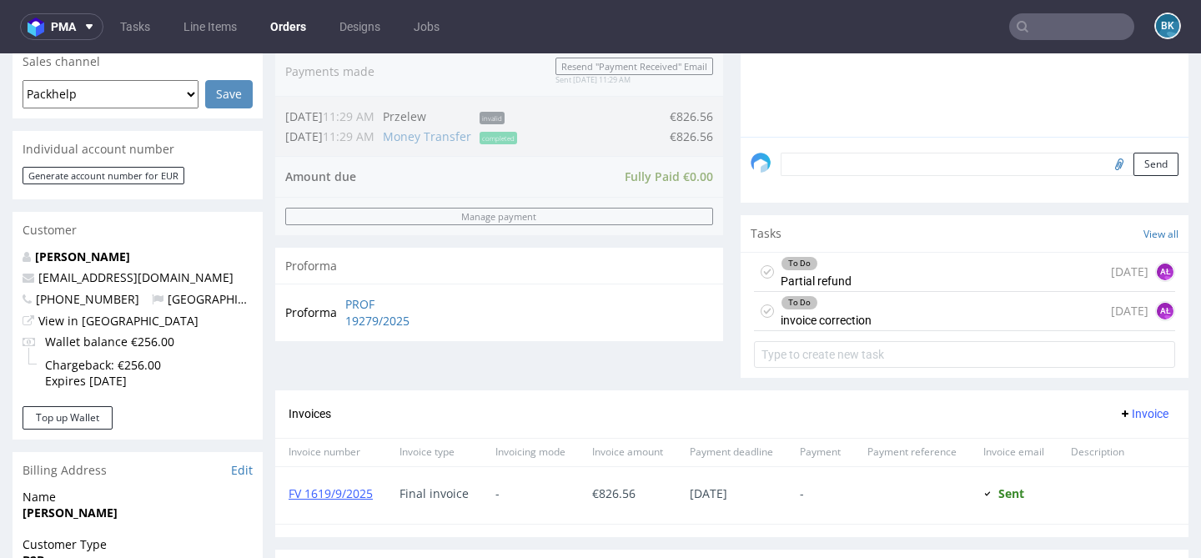
click at [871, 292] on div "To Do Partial refund [DATE] AŁ" at bounding box center [964, 272] width 421 height 39
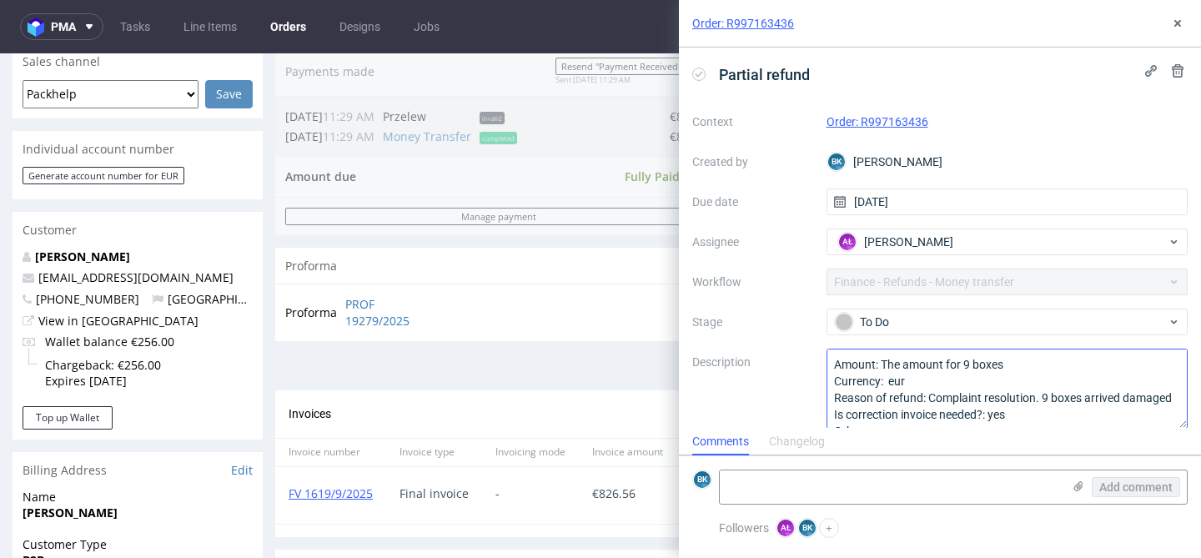
scroll to position [18, 0]
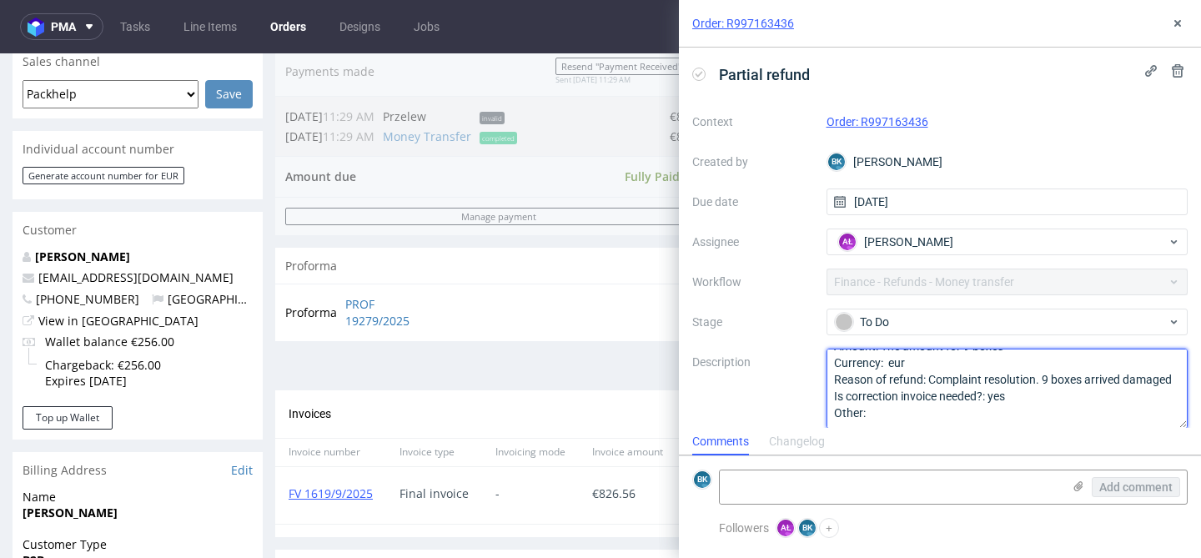
drag, startPoint x: 929, startPoint y: 378, endPoint x: 1174, endPoint y: 379, distance: 245.2
click at [1174, 379] on textarea "Amount: The amount for 9 boxes Currency: eur Reason of refund: Complaint resolu…" at bounding box center [1007, 389] width 362 height 80
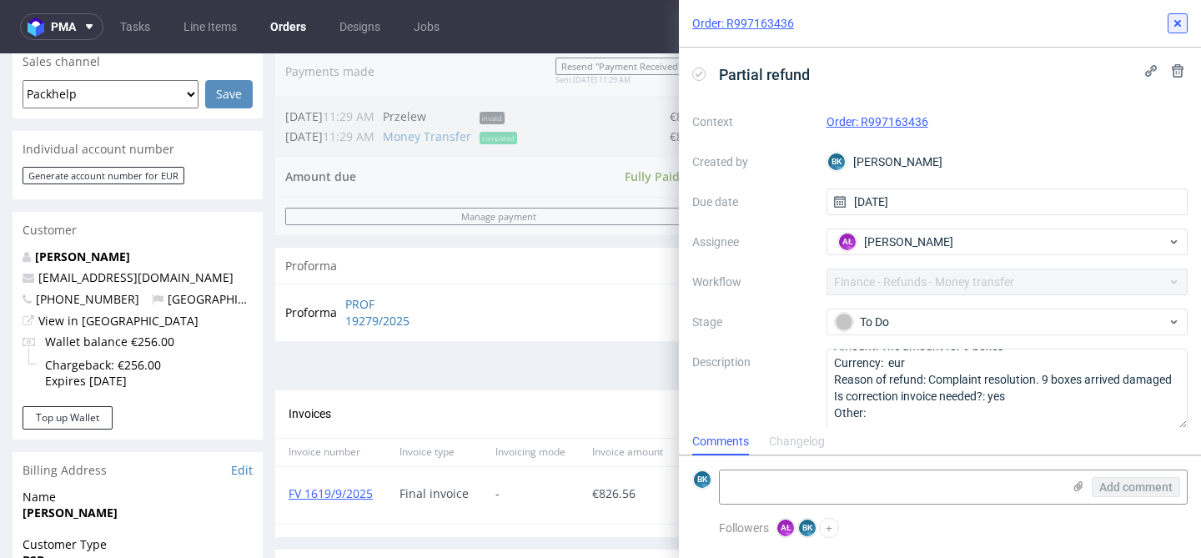
click at [1178, 24] on use at bounding box center [1177, 23] width 7 height 7
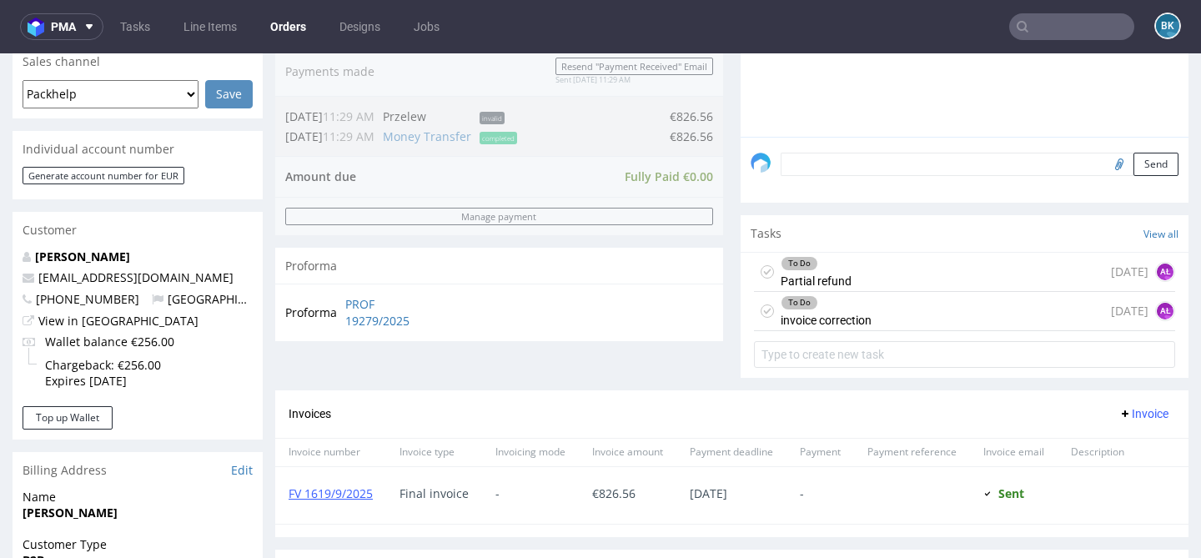
click at [830, 330] on div "To Do invoice correction" at bounding box center [826, 311] width 91 height 38
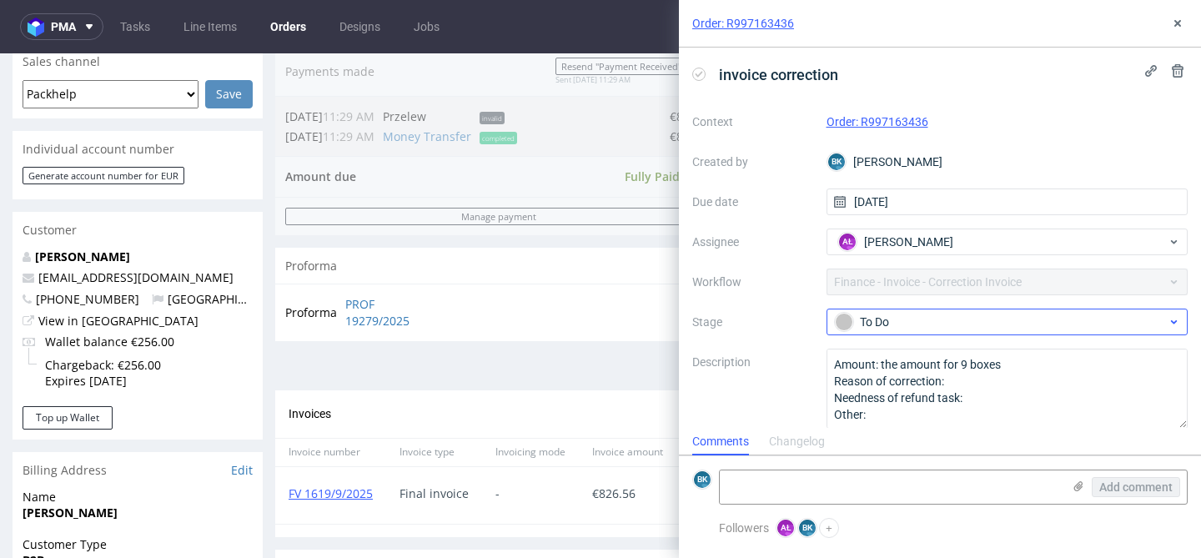
scroll to position [13, 0]
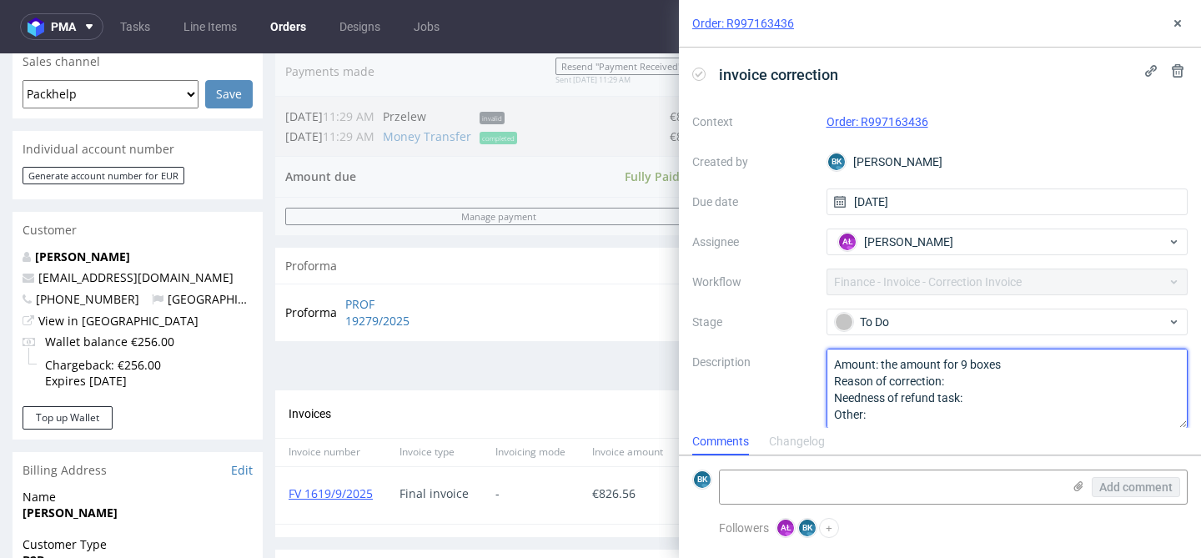
click at [989, 385] on textarea "Amount: the amount for 9 boxes Reason of correction: Needness of refund task: O…" at bounding box center [1007, 389] width 362 height 80
paste textarea "Complaint resolution. 9 boxes arrived damaged"
click at [985, 419] on textarea "Amount: the amount for 9 boxes Reason of correction: Needness of refund task: O…" at bounding box center [1007, 389] width 362 height 80
type textarea "Amount: the amount for 9 boxes Reason of correction: Complaint resolution. 9 bo…"
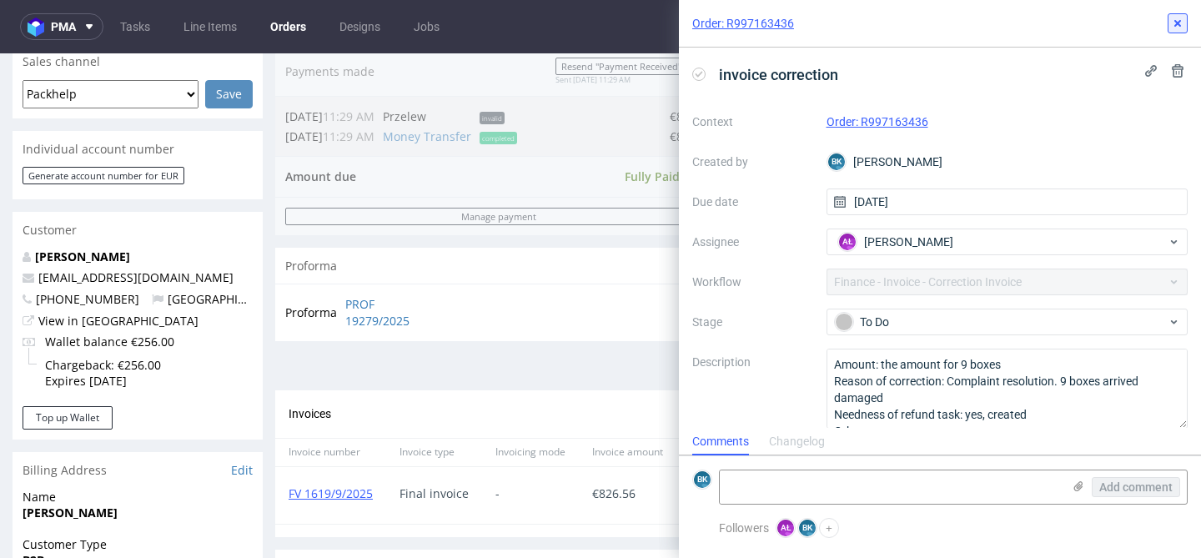
click at [1178, 23] on use at bounding box center [1177, 23] width 7 height 7
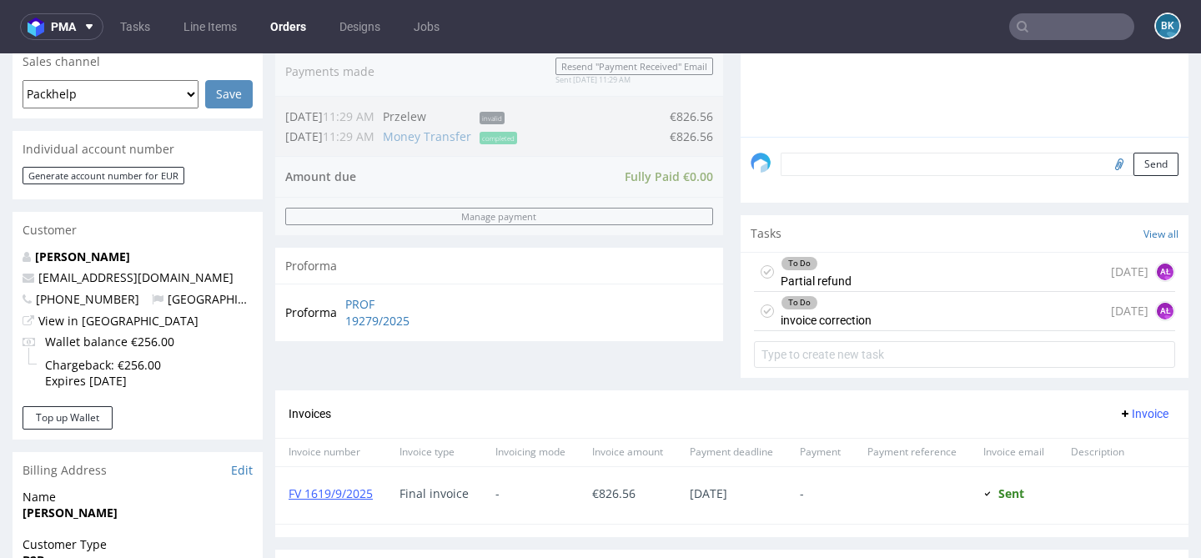
click at [878, 290] on div "To Do Partial refund [DATE] AŁ" at bounding box center [964, 272] width 421 height 39
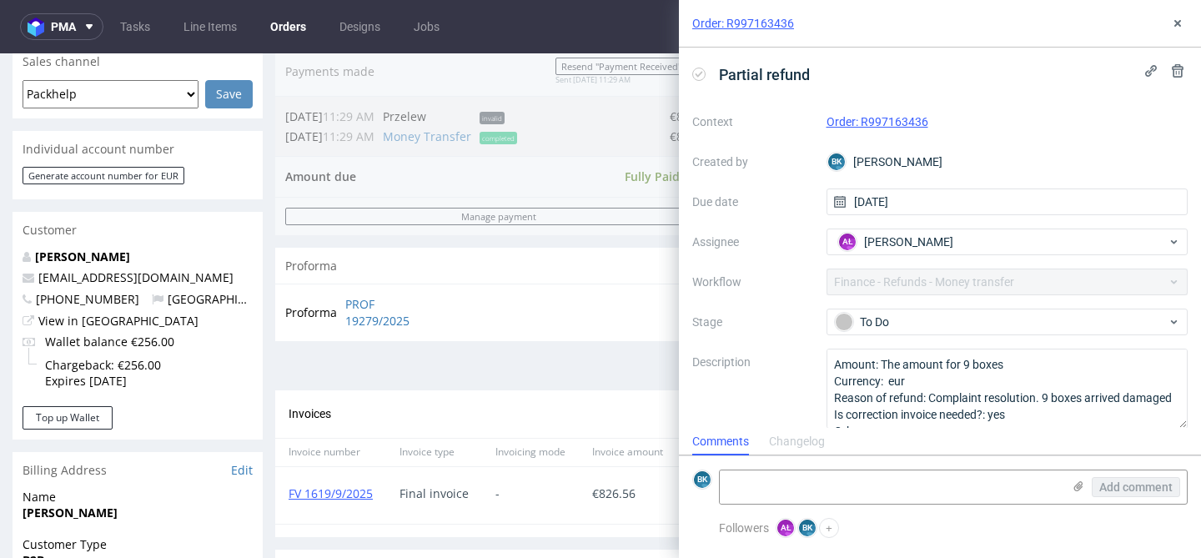
scroll to position [13, 0]
click at [1174, 20] on use at bounding box center [1177, 23] width 7 height 7
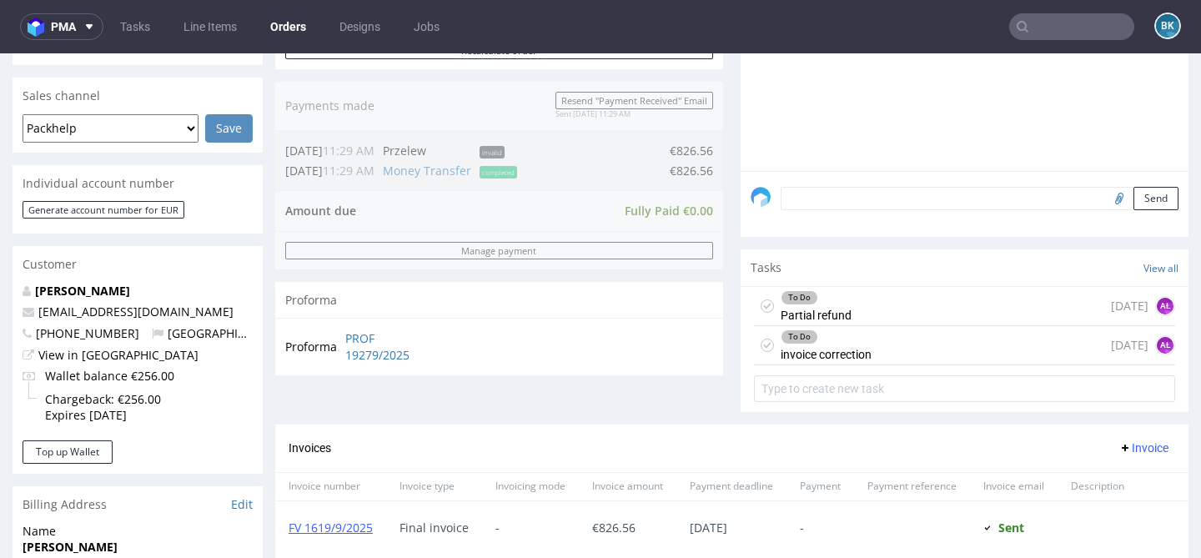
scroll to position [398, 0]
